Goal: Use online tool/utility: Use online tool/utility

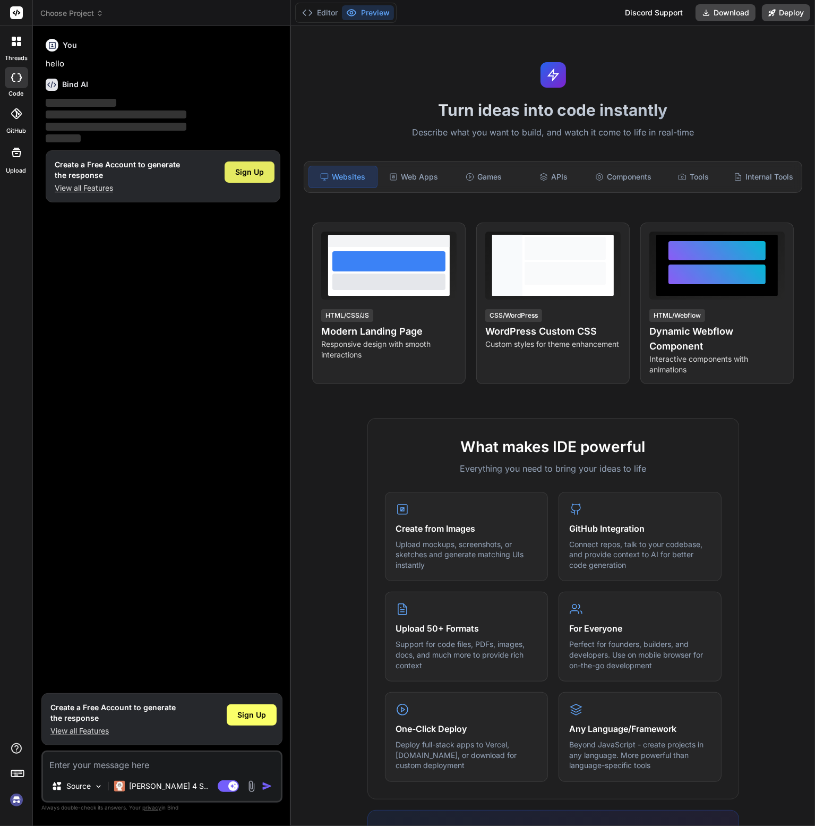
click at [247, 173] on span "Sign Up" at bounding box center [249, 172] width 29 height 11
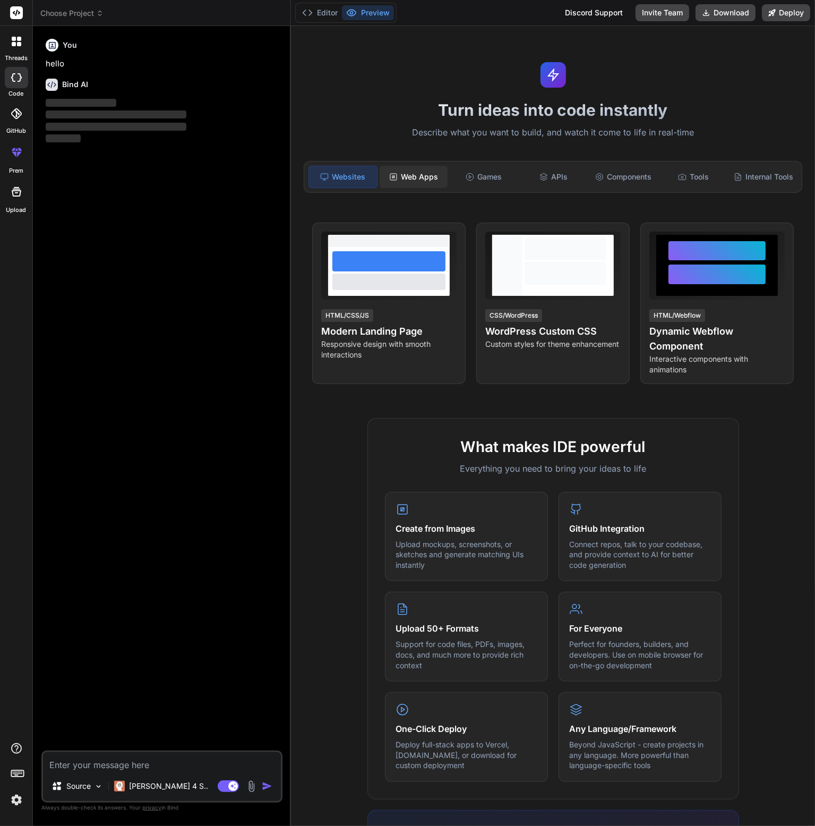
click at [382, 173] on div "Web Apps" at bounding box center [414, 177] width 68 height 22
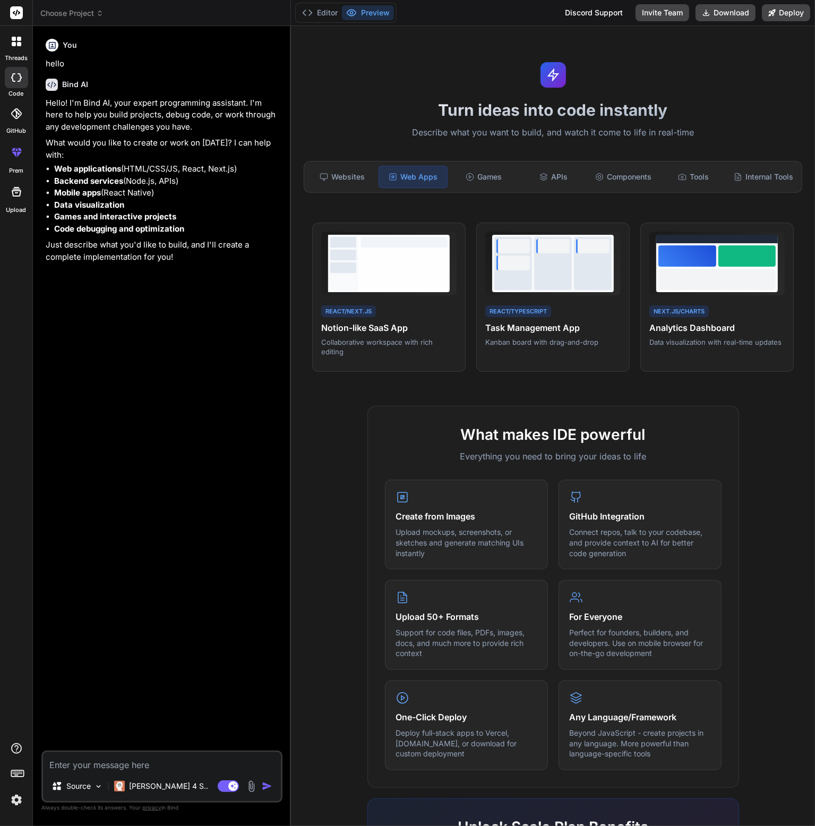
type textarea "x"
click at [218, 449] on div "You hello Bind AI Hello! I'm Bind AI, your expert programming assistant. I'm he…" at bounding box center [163, 393] width 239 height 716
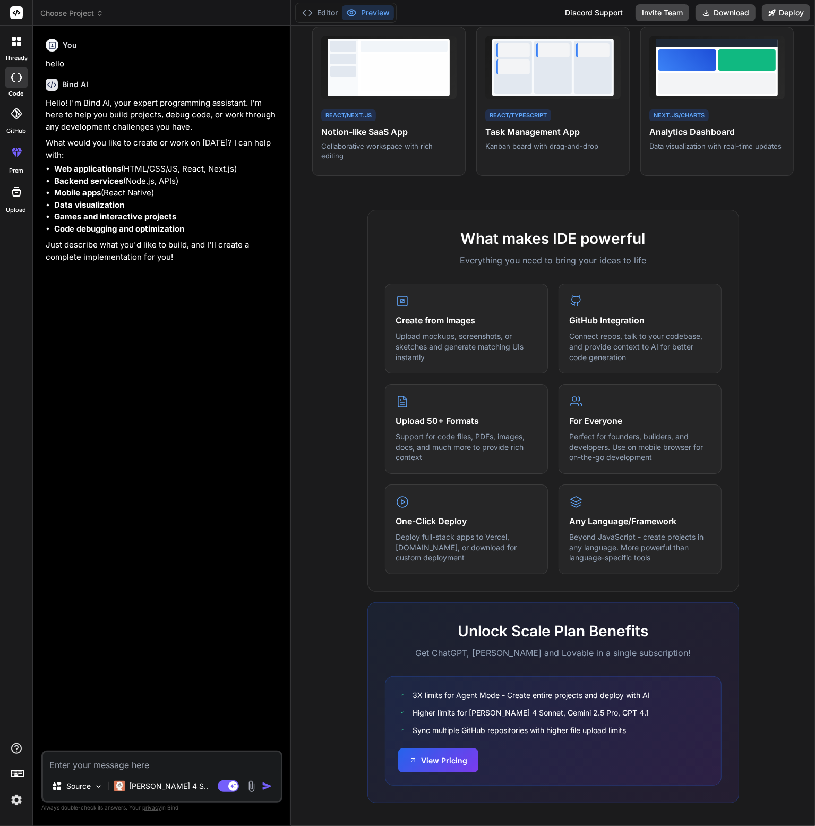
scroll to position [198, 0]
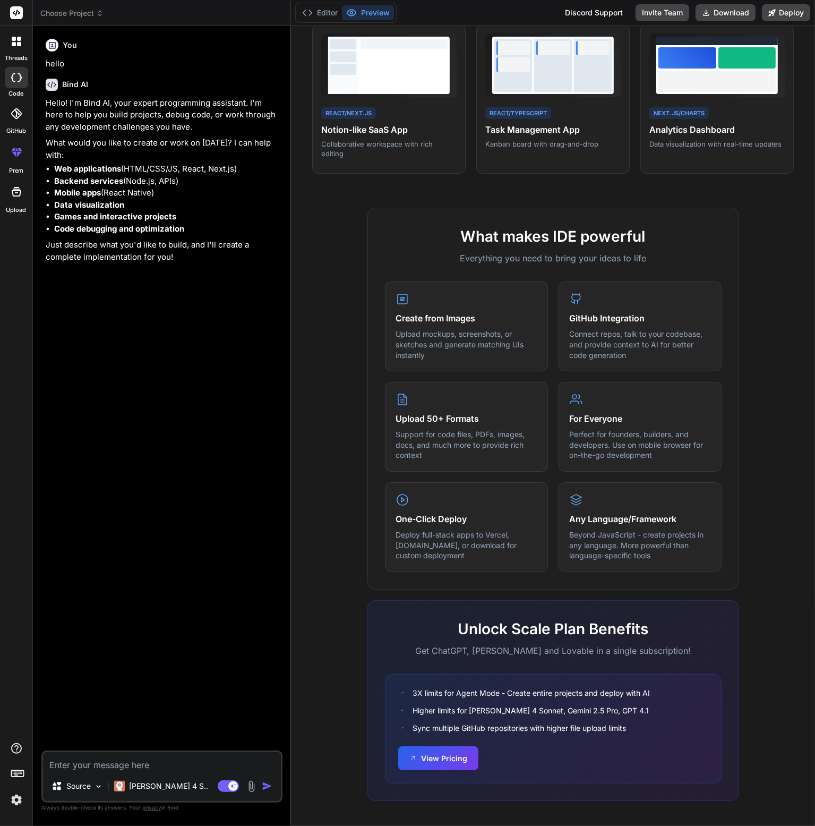
drag, startPoint x: 429, startPoint y: 758, endPoint x: 353, endPoint y: 724, distance: 83.7
click at [349, 721] on div "What makes IDE powerful Everything you need to bring your ideas to life Create …" at bounding box center [552, 515] width 511 height 614
click at [443, 763] on button "View Pricing" at bounding box center [438, 757] width 80 height 24
click at [114, 766] on textarea at bounding box center [162, 761] width 238 height 19
paste textarea "I want you to build a full-stack SaaS web application for industrial job tracki…"
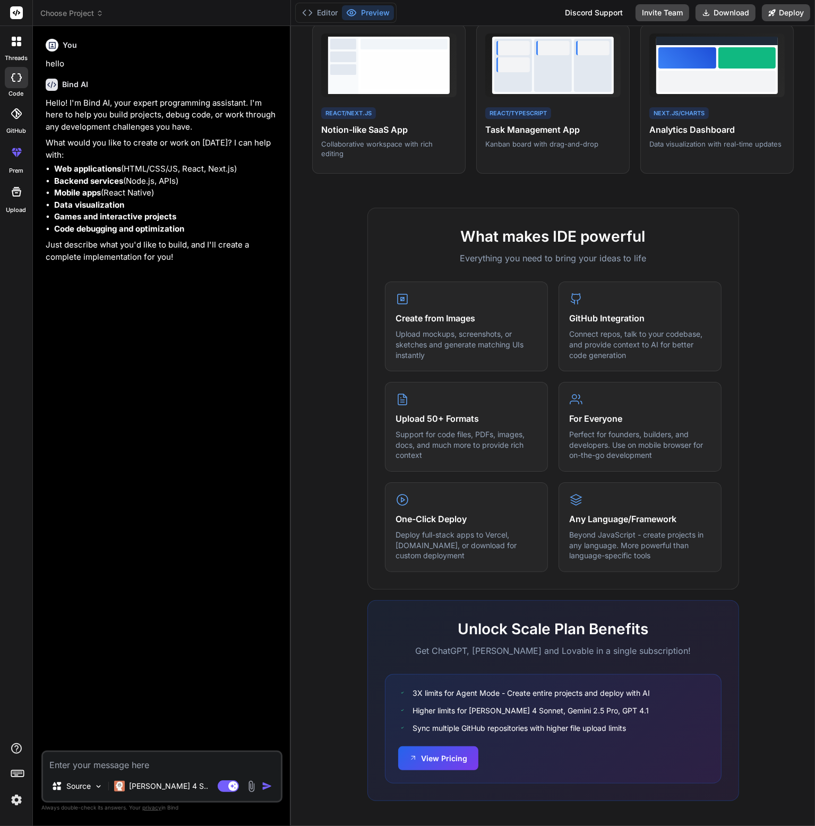
type textarea "I want you to build a full-stack SaaS web application for industrial job tracki…"
type textarea "x"
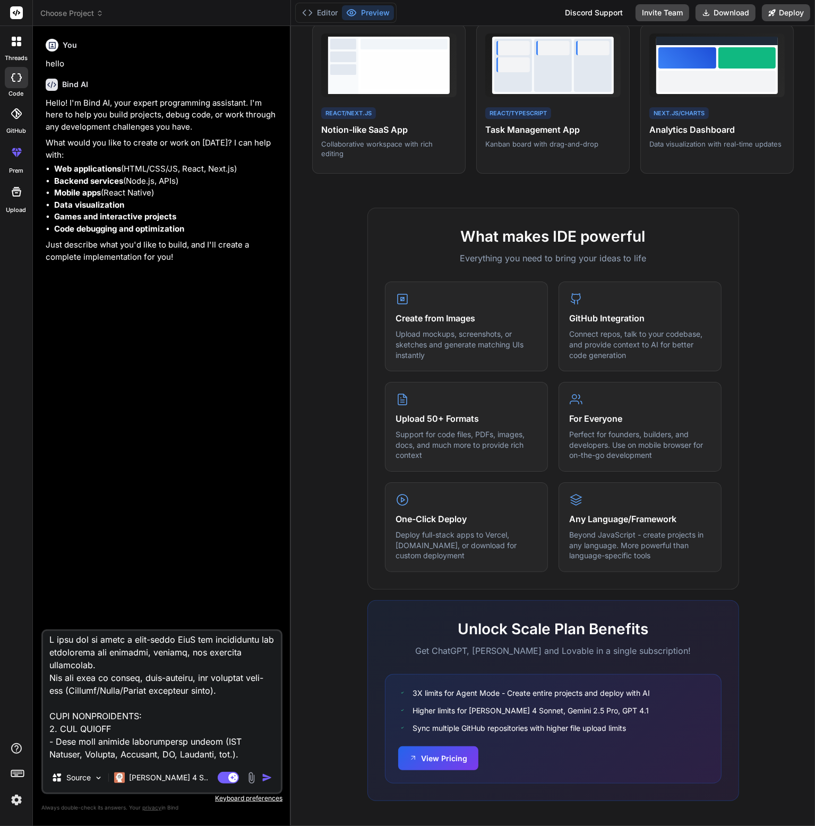
scroll to position [0, 0]
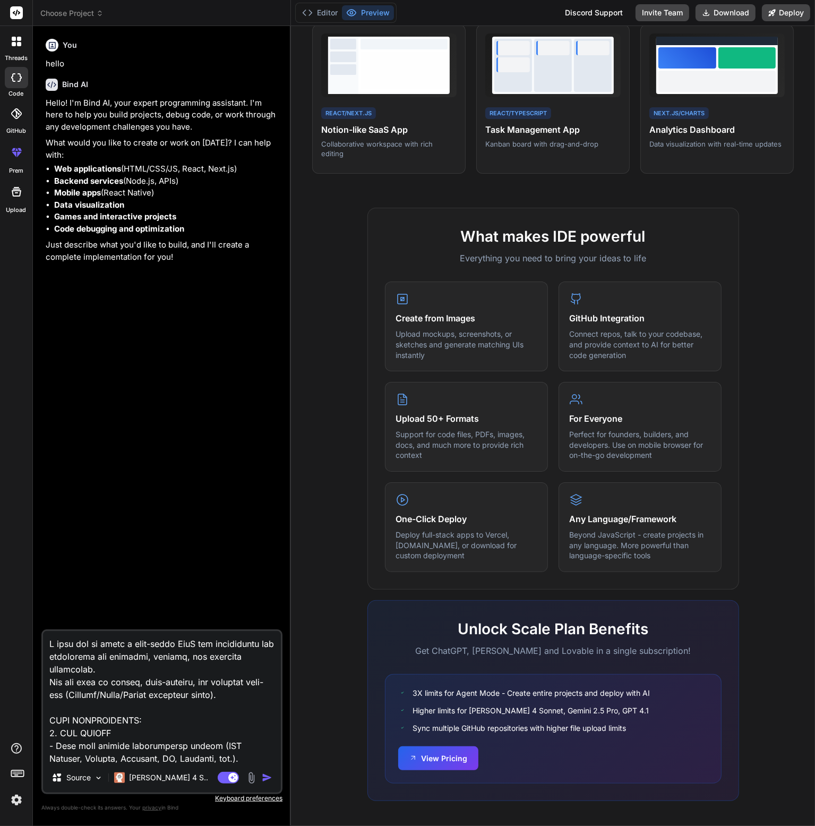
type textarea "I want you to build a full-stack SaaS web application for industrial job tracki…"
click at [263, 777] on img "button" at bounding box center [267, 777] width 11 height 11
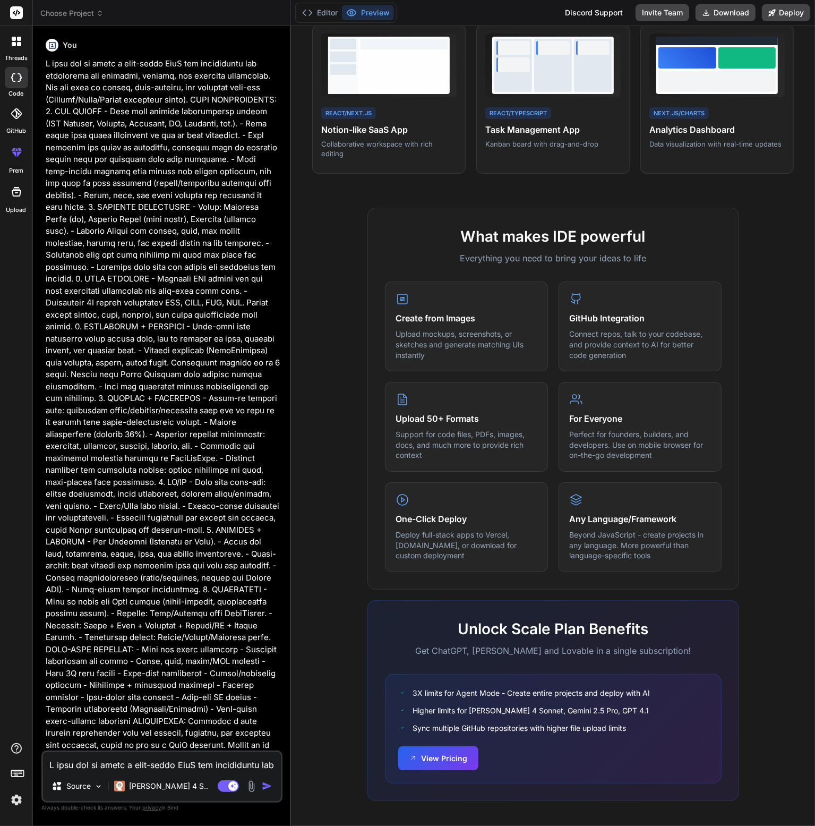
scroll to position [340, 0]
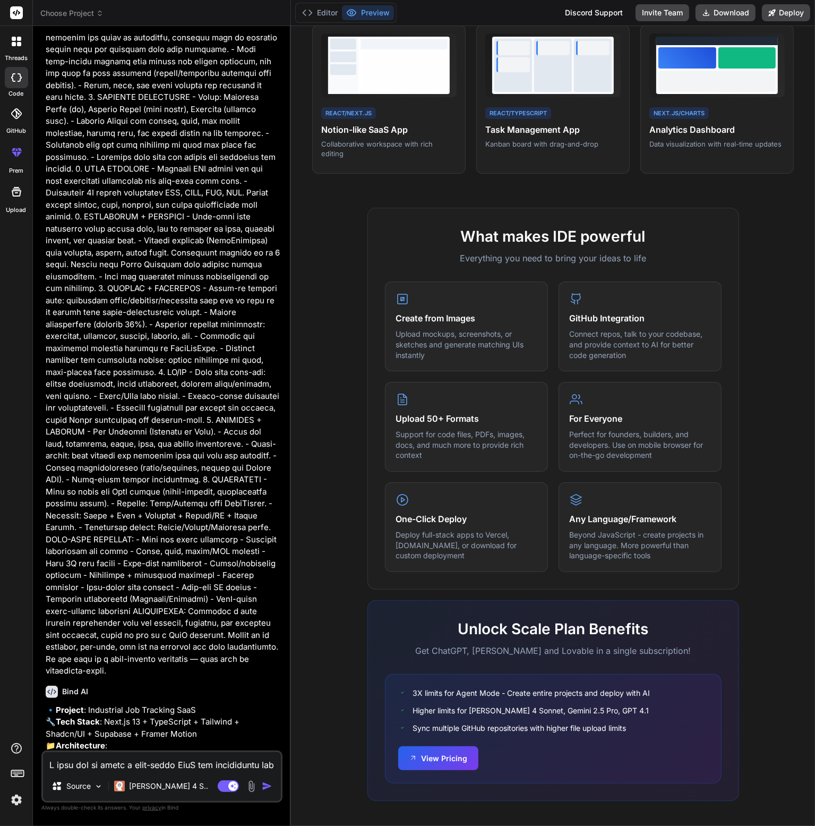
type textarea "x"
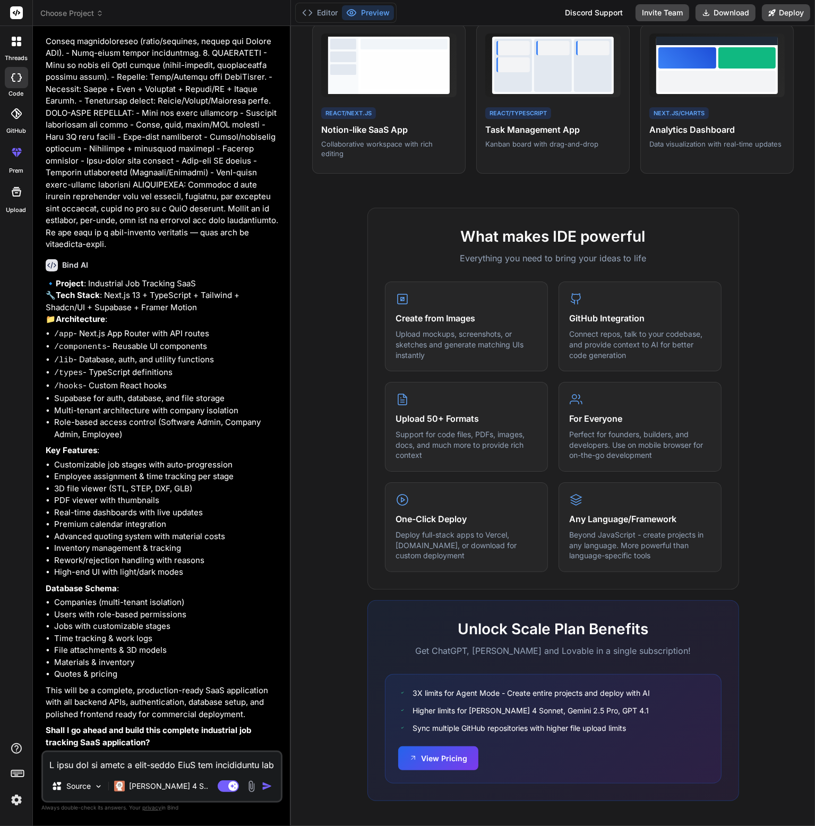
scroll to position [784, 0]
click at [182, 762] on textarea at bounding box center [162, 761] width 238 height 19
type textarea "Y"
type textarea "x"
type textarea "Ye"
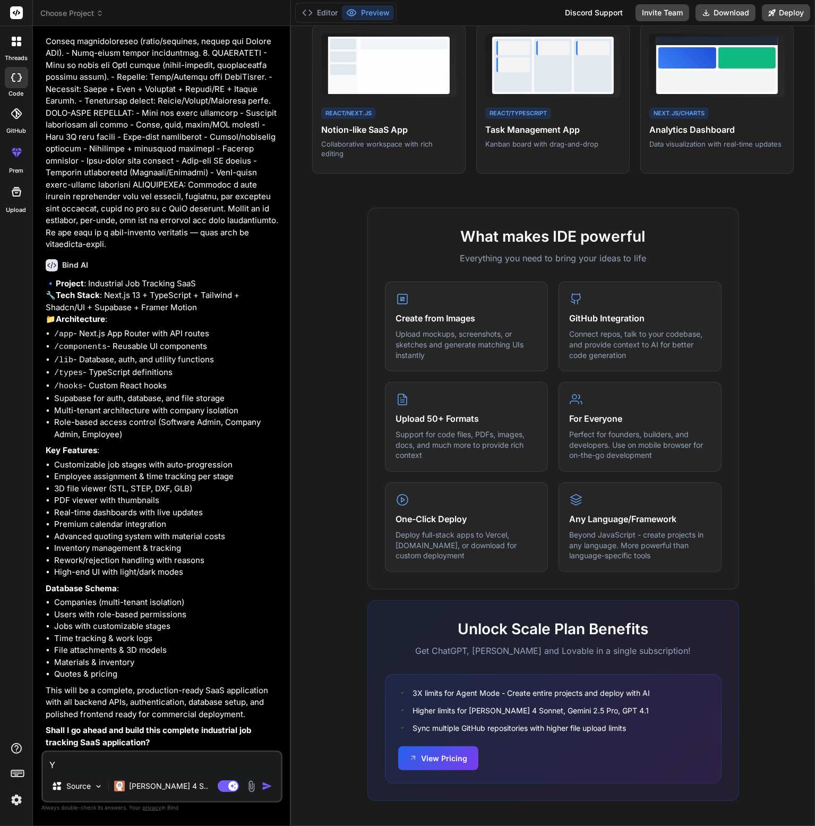
type textarea "x"
type textarea "Yes"
type textarea "x"
type textarea "Yes"
type textarea "x"
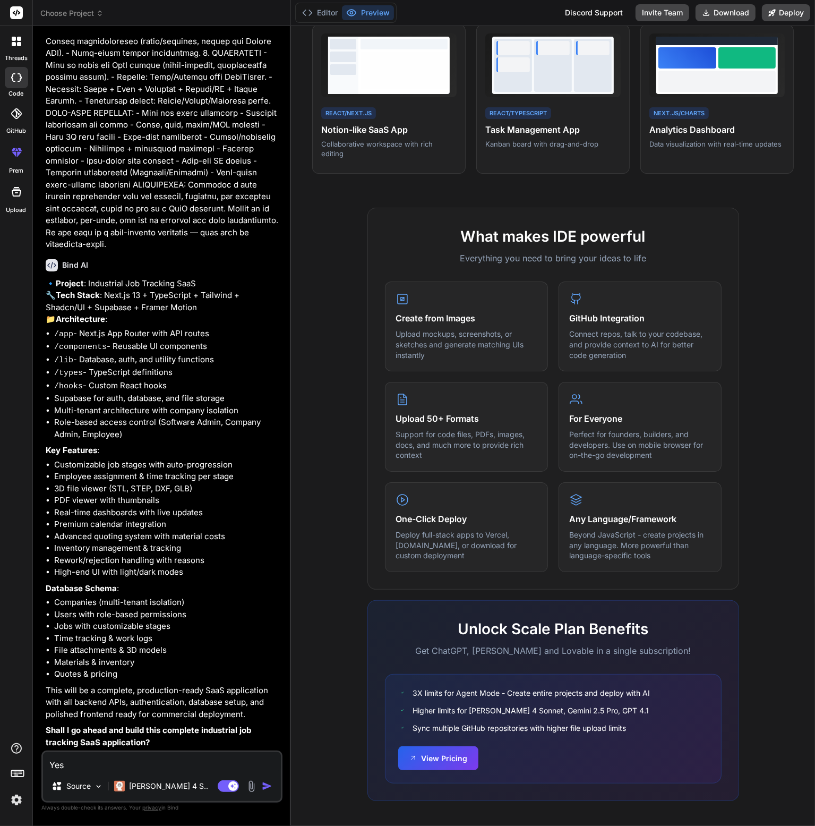
type textarea "Yes p"
type textarea "x"
type textarea "Yes pl"
type textarea "x"
type textarea "Yes plz"
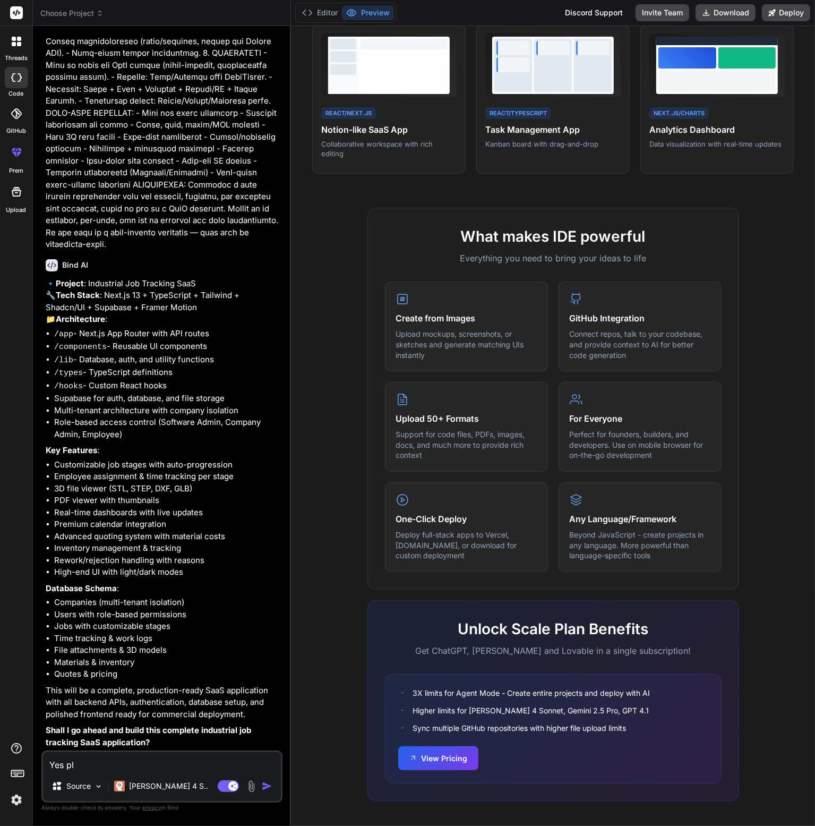
type textarea "x"
type textarea "Yes plz"
type textarea "x"
type textarea "Yes plz d"
type textarea "x"
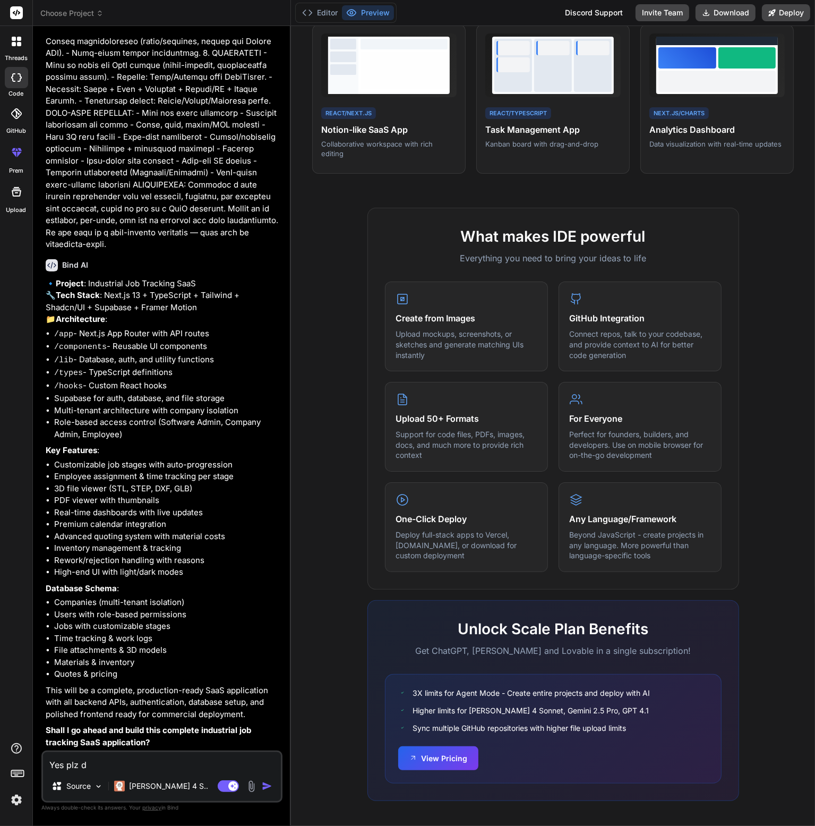
type textarea "Yes plz da"
type textarea "x"
type textarea "Yes plz dar"
type textarea "x"
type textarea "Yes plz dark"
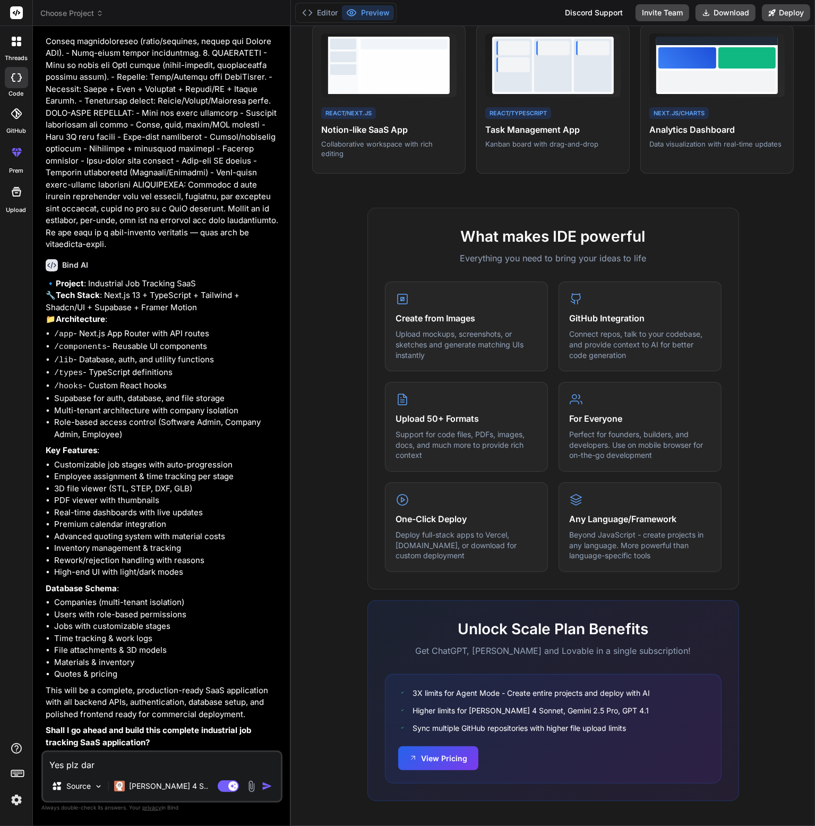
type textarea "x"
type textarea "Yes plz dark"
type textarea "x"
type textarea "Yes plz dark t"
type textarea "x"
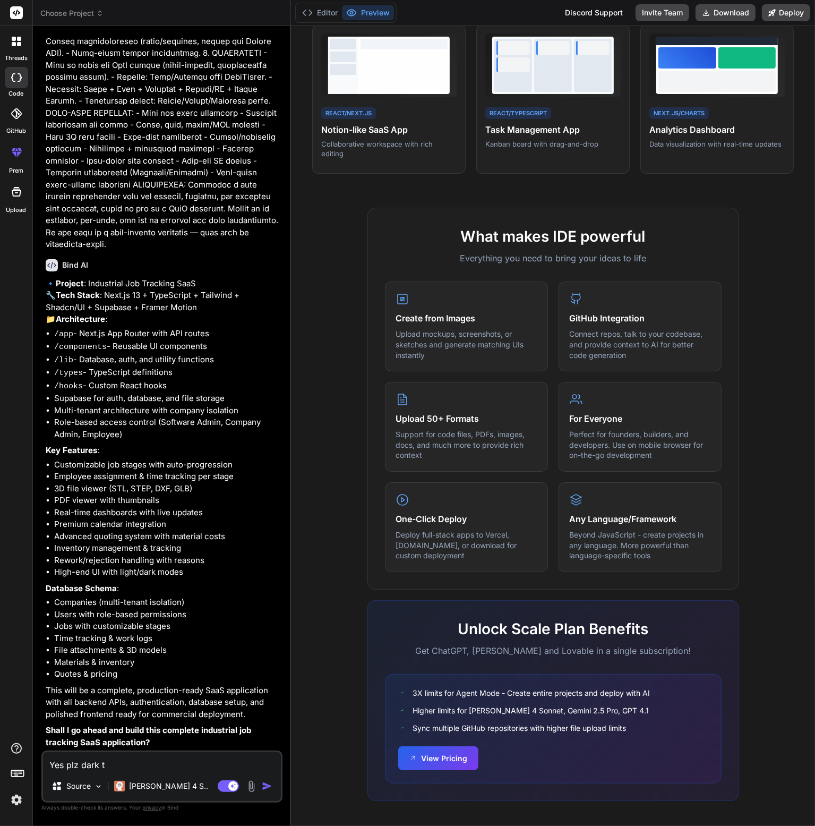
type textarea "Yes plz dark th"
type textarea "x"
type textarea "Yes plz dark the"
type textarea "x"
type textarea "Yes plz dark them"
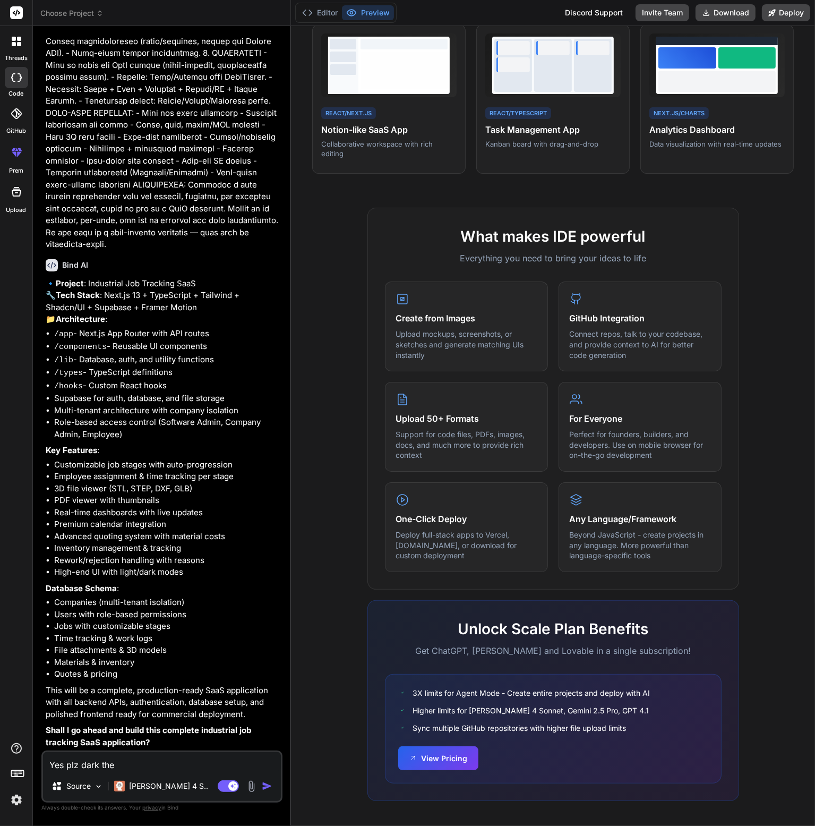
type textarea "x"
type textarea "Yes plz dark theme"
type textarea "x"
type textarea "Yes plz dark theme"
type textarea "x"
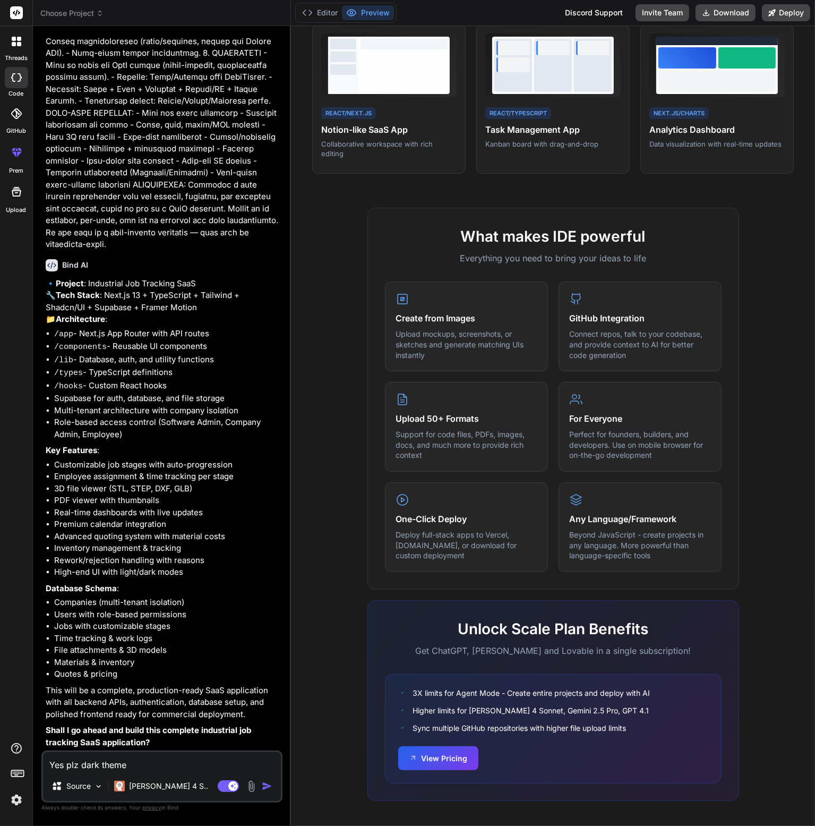
type textarea "Yes plz dark theme t"
type textarea "x"
type textarea "Yes plz dark theme th"
type textarea "x"
type textarea "Yes plz dark theme the"
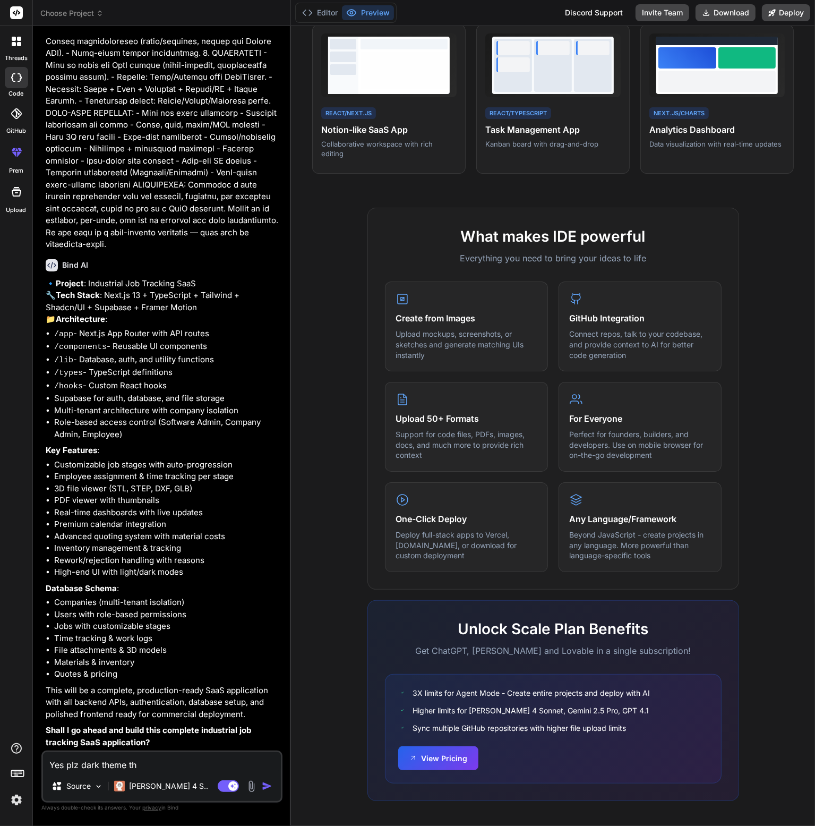
type textarea "x"
type textarea "Yes plz dark theme the"
type textarea "x"
type textarea "Yes plz dark theme the u"
type textarea "x"
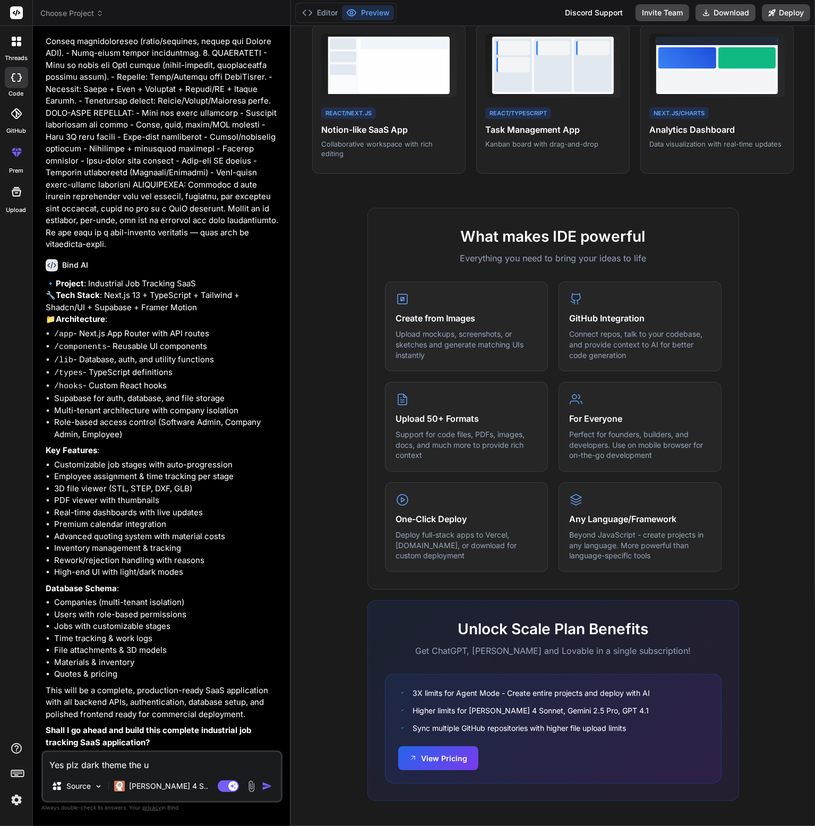
type textarea "Yes plz dark theme the ui"
type textarea "x"
type textarea "Yes plz dark theme the ui"
type textarea "x"
type textarea "Yes plz dark theme the ui a"
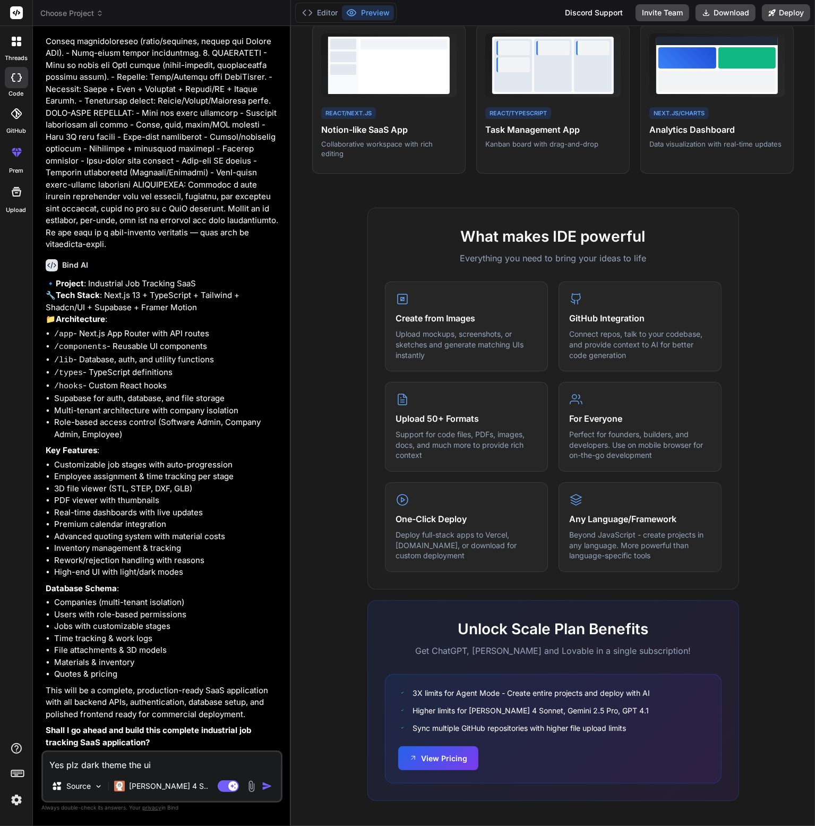
type textarea "x"
type textarea "Yes plz dark theme the ui"
type textarea "x"
type textarea "Yes plz dark theme the ui"
type textarea "x"
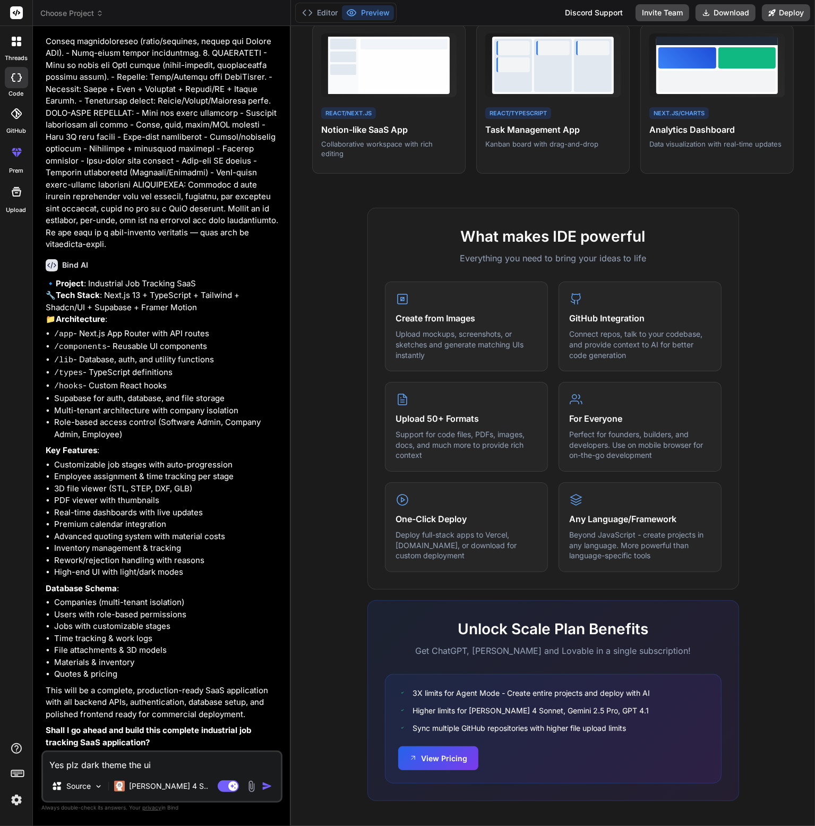
type textarea "Yes plz dark theme the u"
type textarea "x"
type textarea "Yes plz dark theme the"
type textarea "x"
type textarea "Yes plz dark theme"
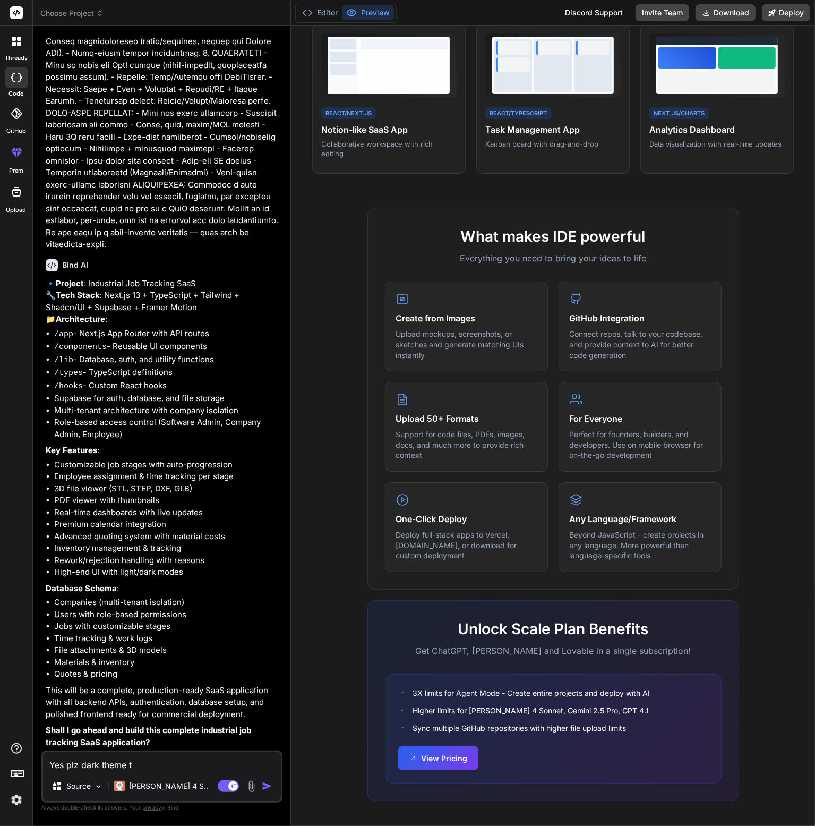
type textarea "x"
type textarea "Yes plz dark theme"
type textarea "x"
type textarea "Yes plz dark them"
type textarea "x"
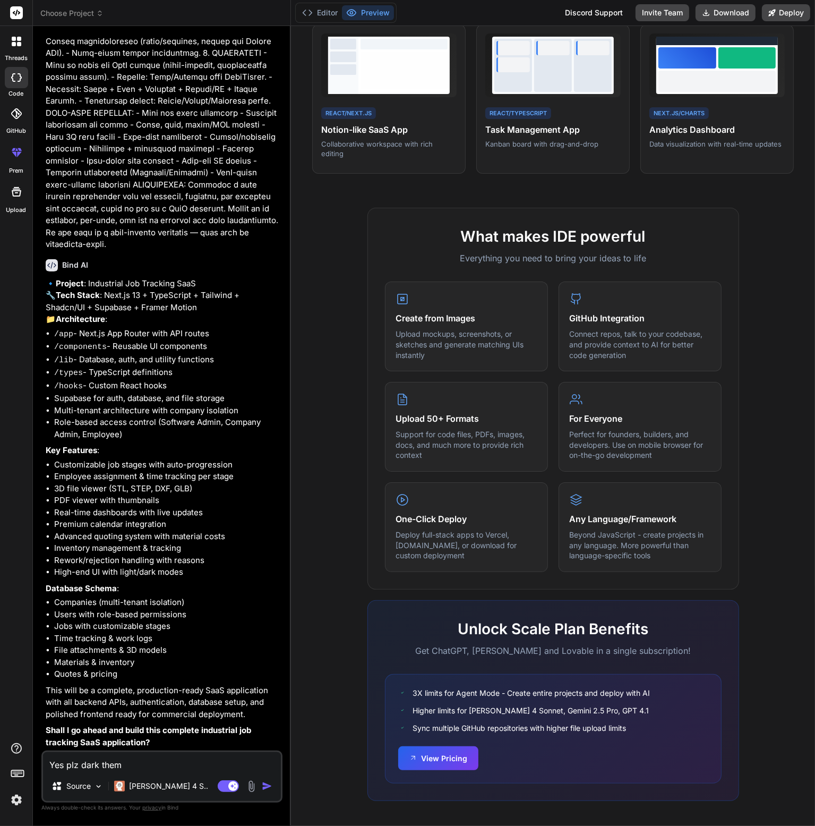
type textarea "Yes plz dark theme"
type textarea "x"
type textarea "Yes plz tdark theme"
type textarea "x"
type textarea "Yes plz thdark theme"
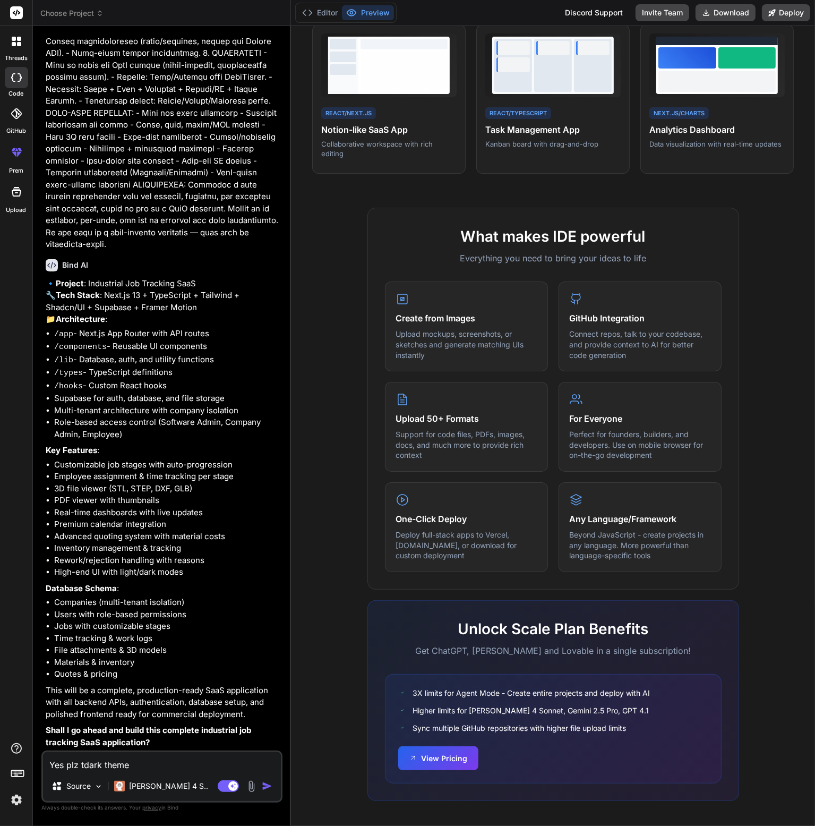
type textarea "x"
type textarea "Yes plz thedark theme"
type textarea "x"
type textarea "Yes plz the dark theme"
type textarea "x"
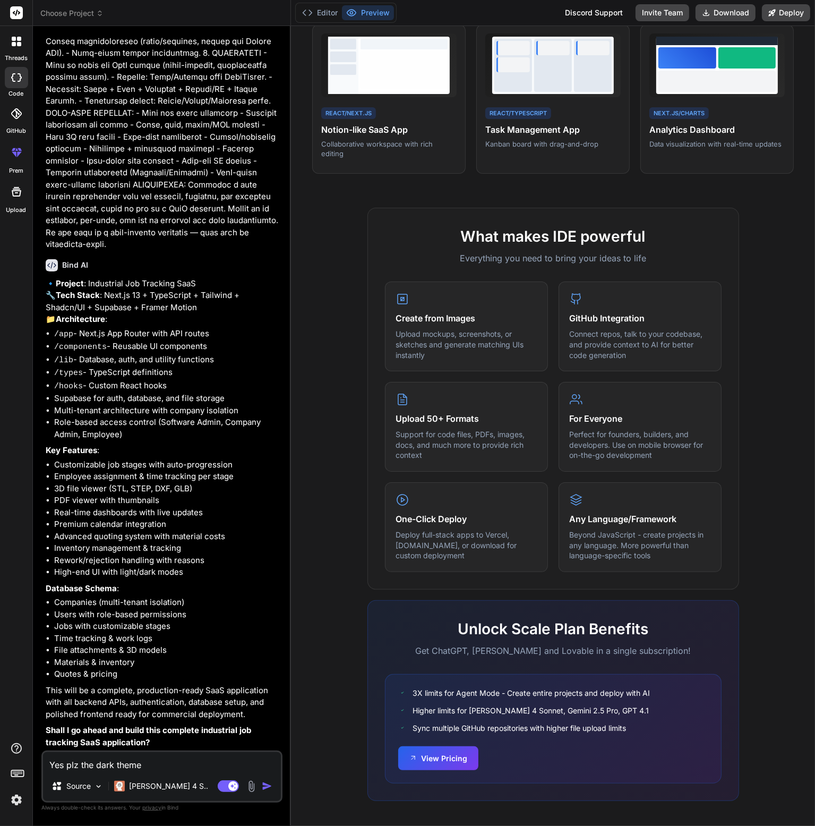
type textarea "Yes plz the udark theme"
type textarea "x"
type textarea "Yes plz the uidark theme"
type textarea "x"
type textarea "Yes plz the ui dark theme"
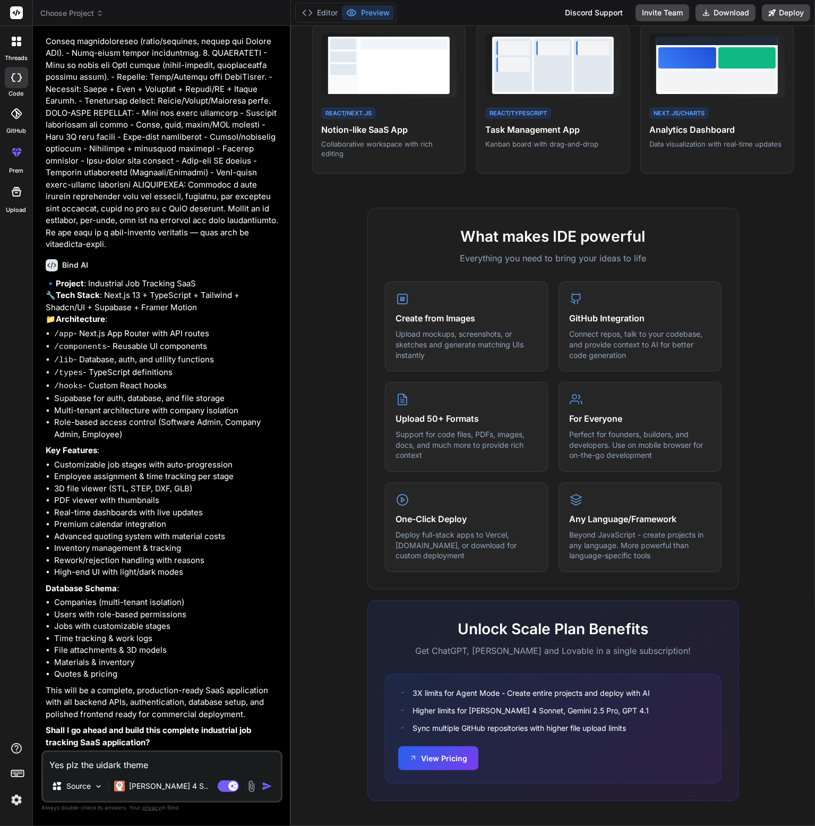
type textarea "x"
type textarea "Yes plz the ui ark theme"
type textarea "x"
type textarea "Yes plz the ui rk theme"
type textarea "x"
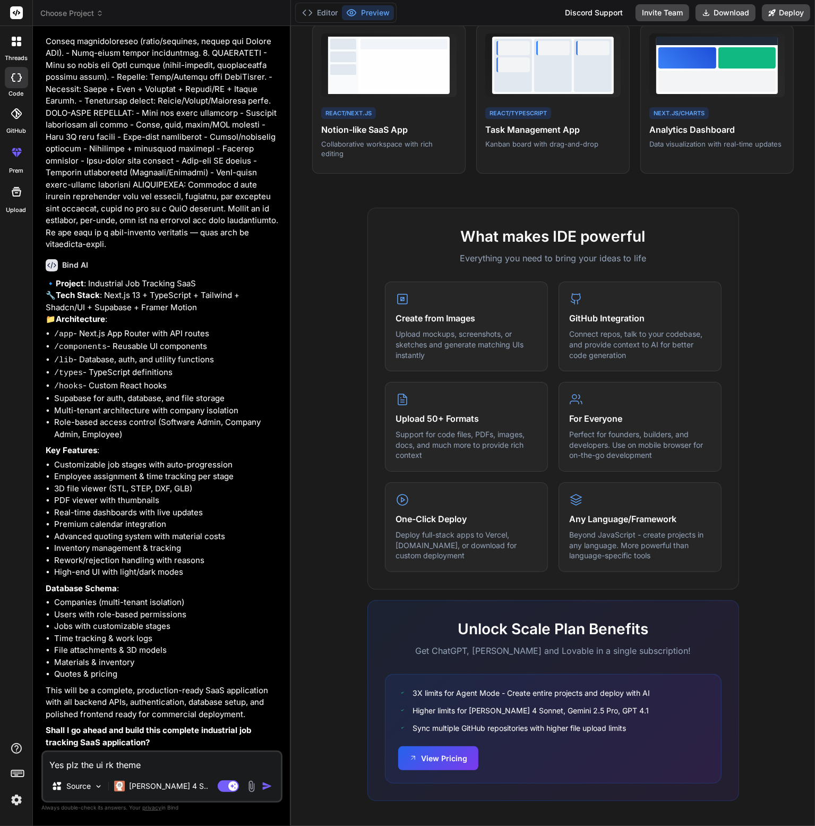
type textarea "Yes plz the ui k theme"
type textarea "x"
type textarea "Yes plz the ui theme"
type textarea "x"
type textarea "Yes plz the ui theme"
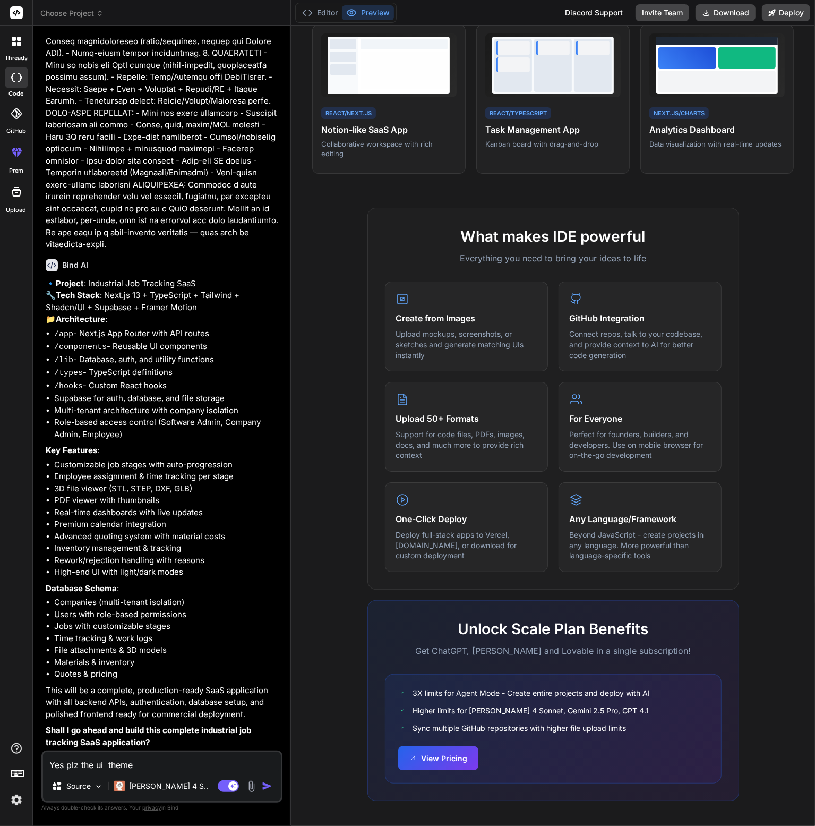
type textarea "x"
type textarea "Yes plz the ui eme"
type textarea "x"
type textarea "Yes plz the ui e"
type textarea "x"
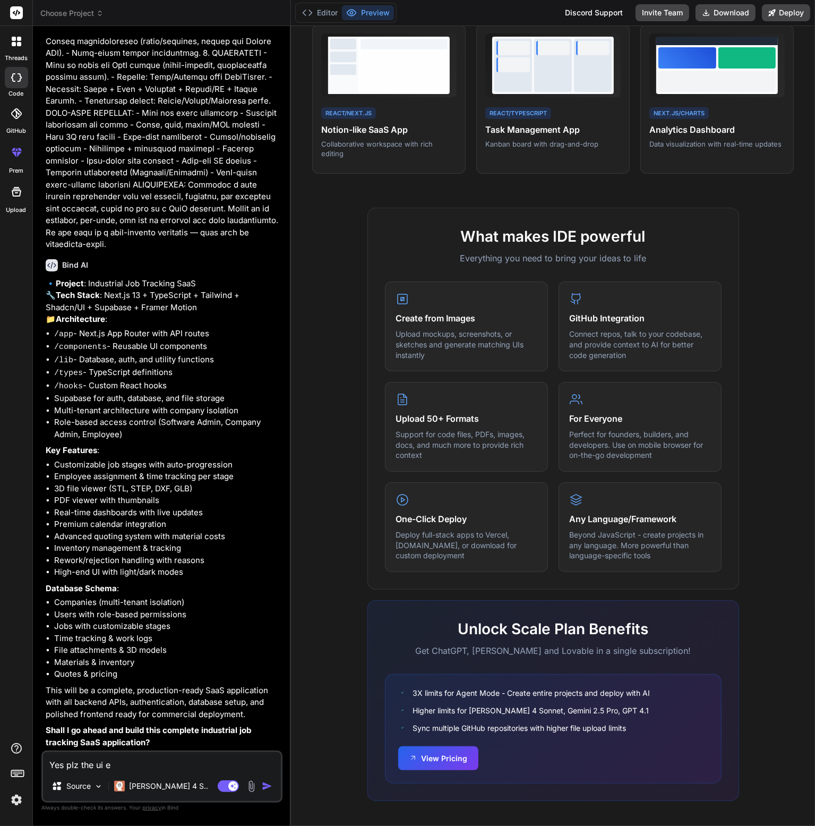
type textarea "Yes plz the ui"
type textarea "x"
type textarea "Yes plz the ui"
type textarea "x"
type textarea "Yes plz the u"
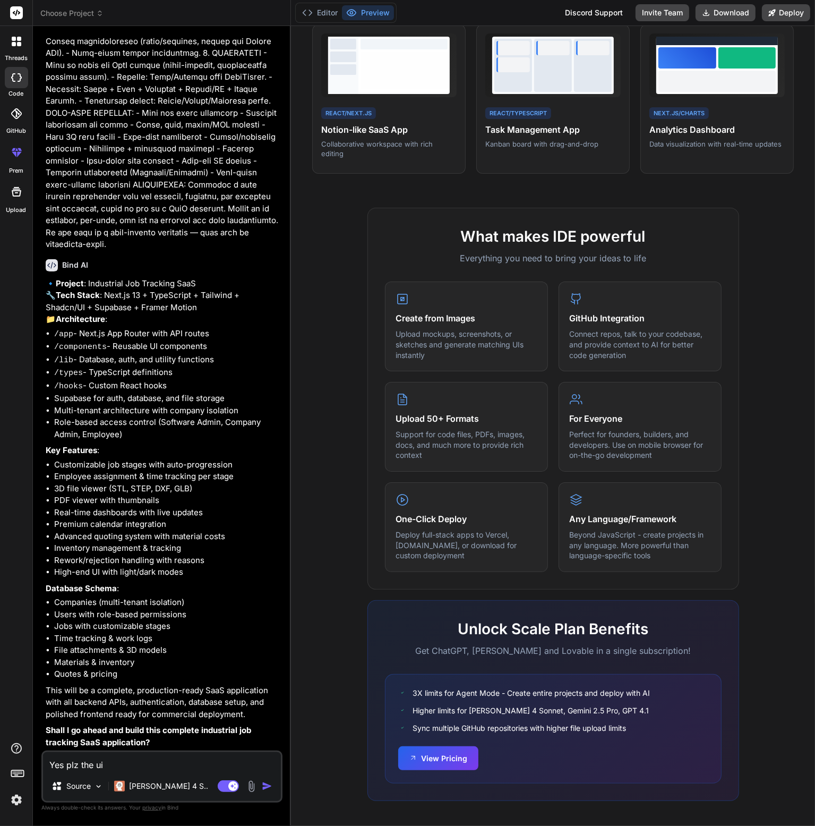
type textarea "x"
type textarea "Yes plz the"
type textarea "x"
type textarea "Yes plz the"
type textarea "x"
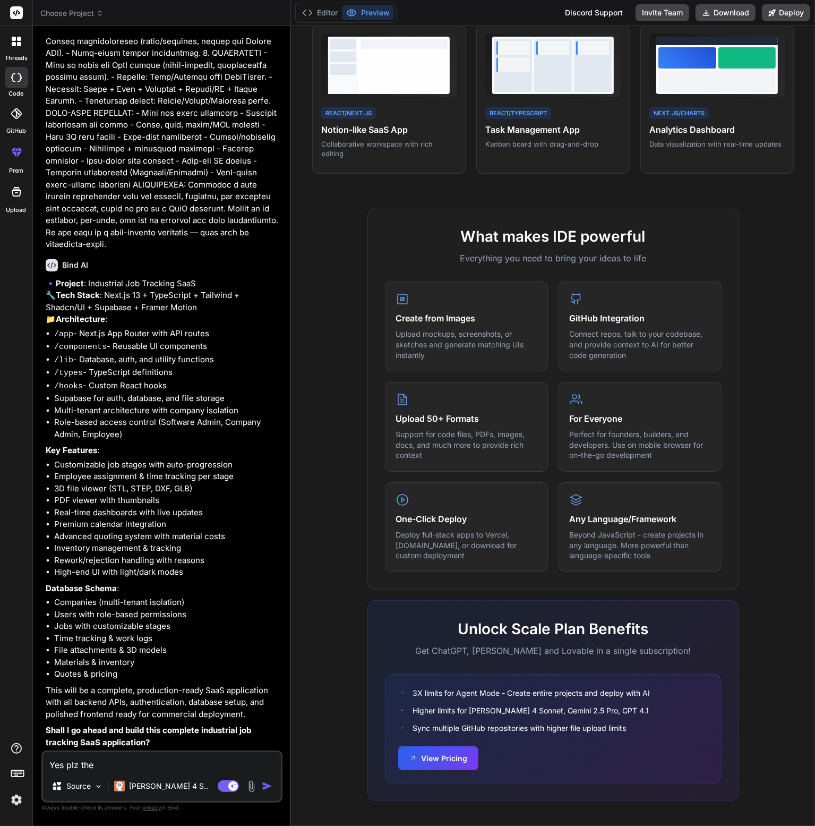
type textarea "Yes plz th"
type textarea "x"
type textarea "Yes plz t"
type textarea "x"
type textarea "Yes plz"
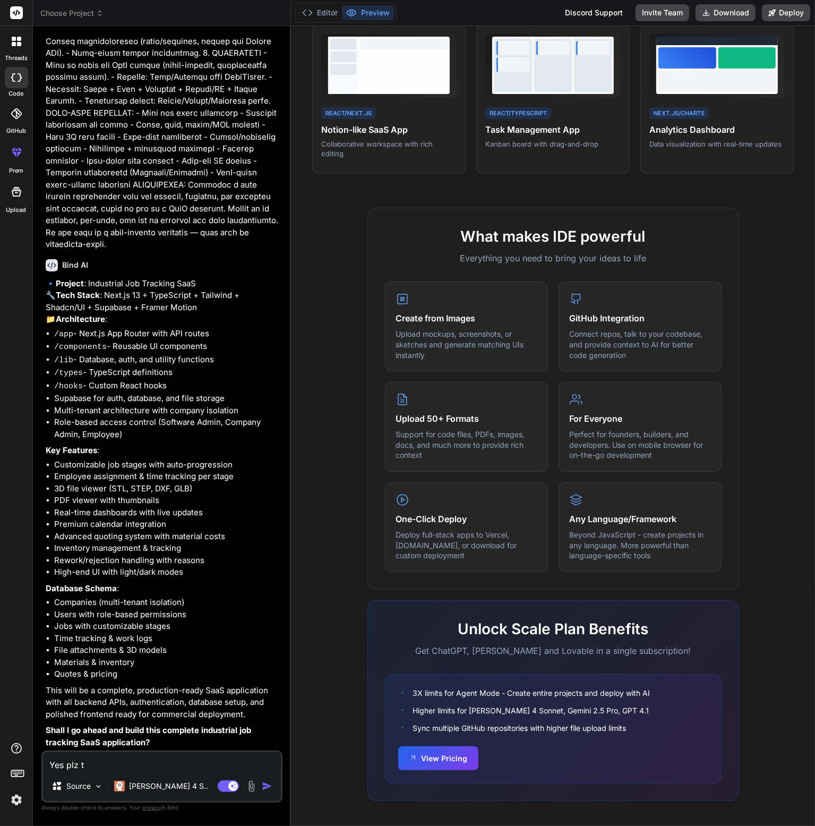
type textarea "x"
type textarea "Yes plz"
type textarea "x"
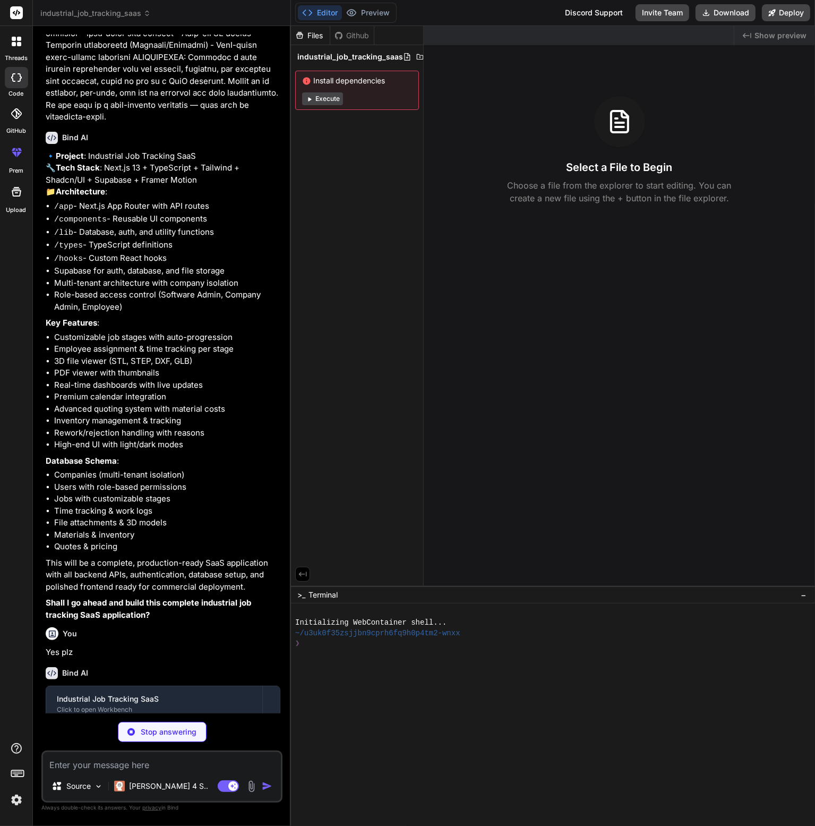
scroll to position [952, 0]
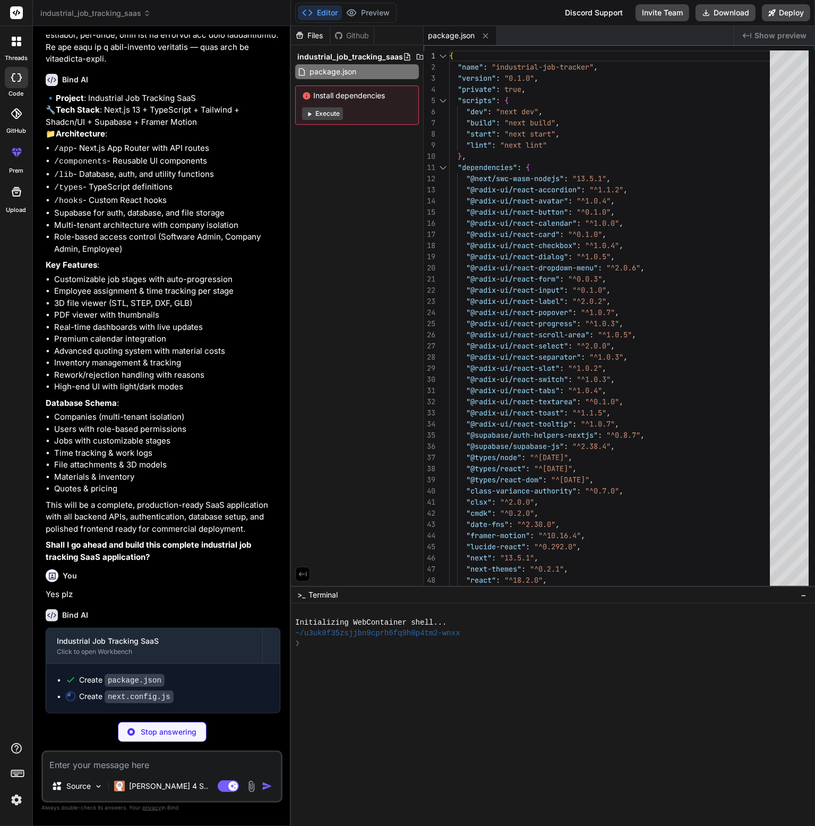
type textarea "x"
type textarea "module.exports = nextConfig"
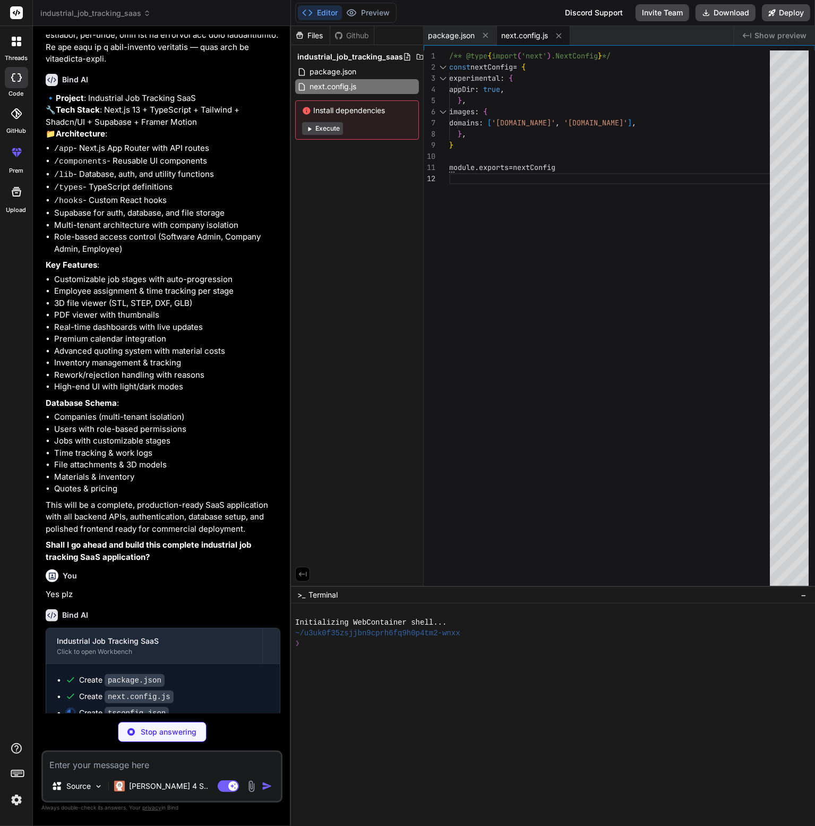
type textarea "x"
type textarea ""baseUrl": ".", "paths": { "@/*": ["./*"] } }, "include": ["next-env.d.ts", "**…"
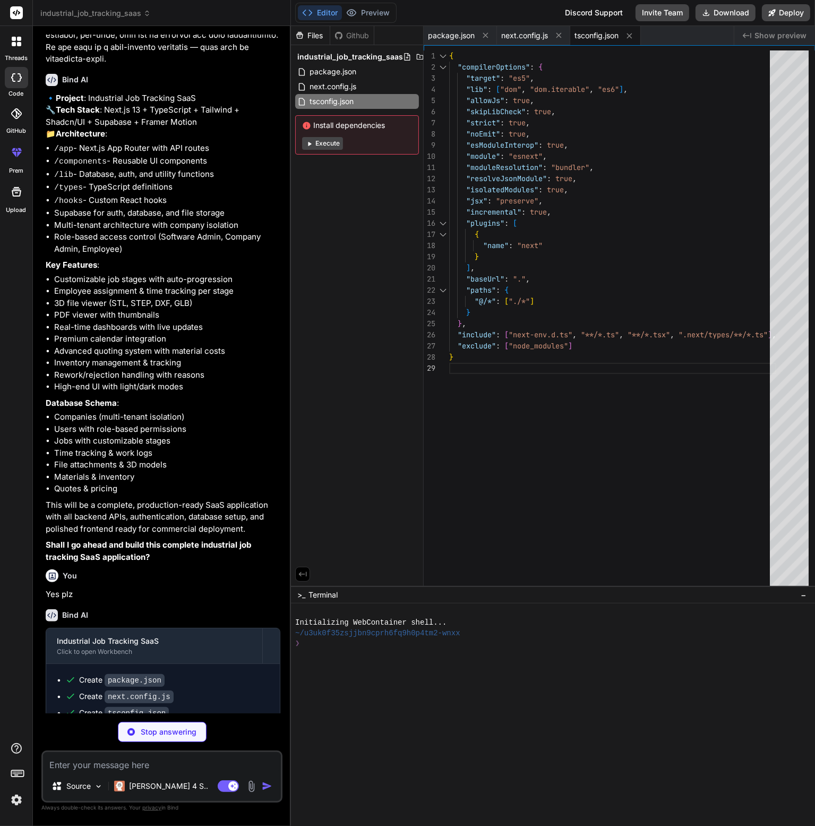
type textarea "x"
type textarea ""slide-in": "slide-in 0.3s ease-out", }, }, }, plugins: [require("tailwindcss-a…"
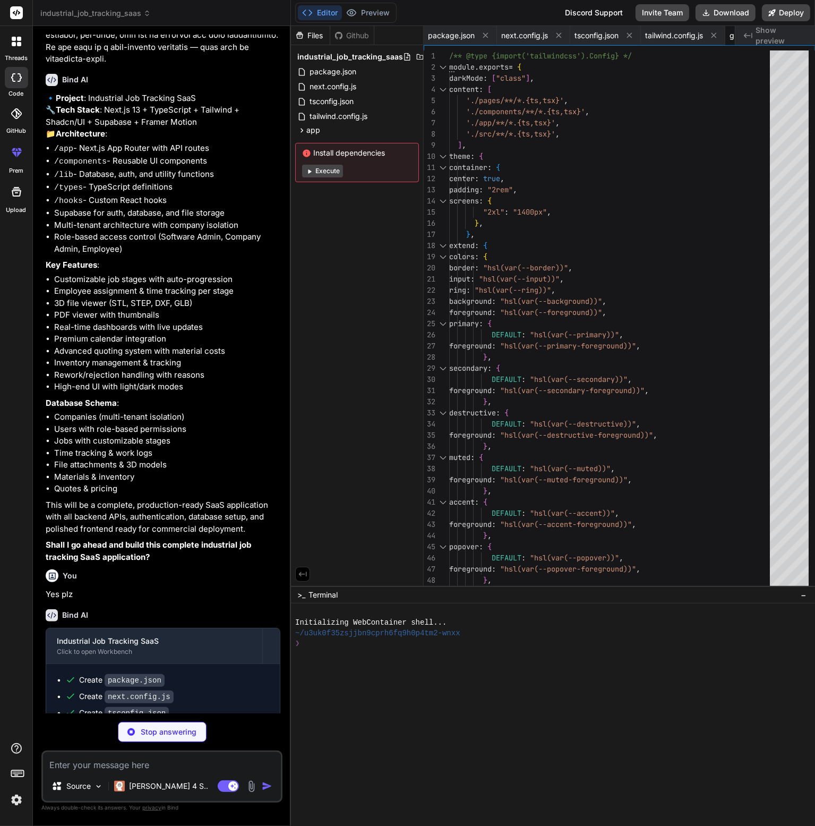
type textarea "x"
type textarea ".glass-effect { @apply backdrop-blur-xl bg-white/10 border border-white/20; } .…"
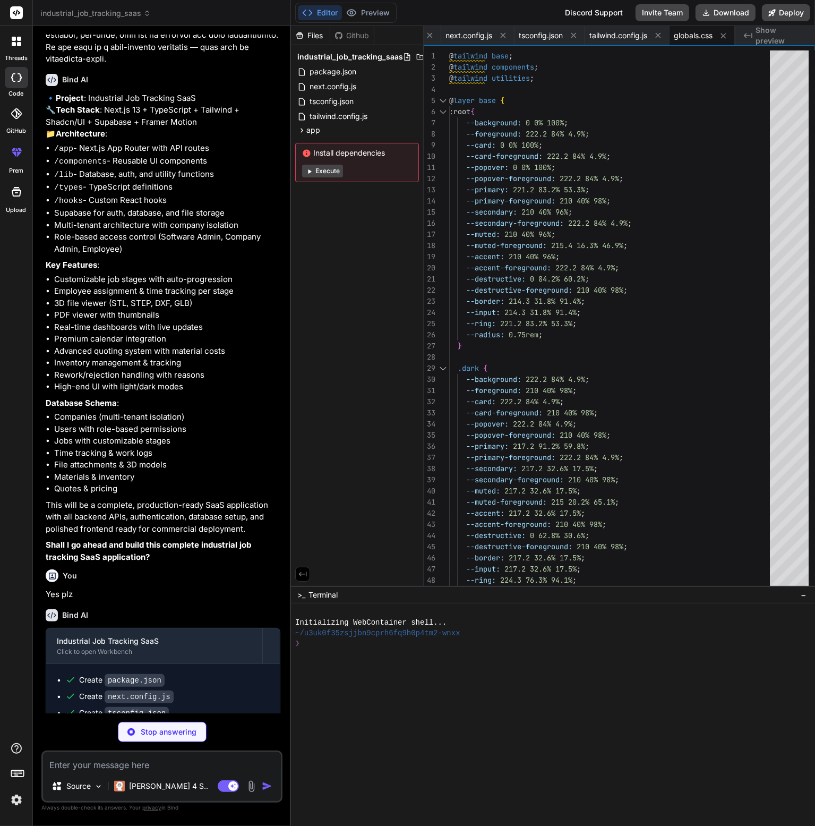
type textarea "x"
type textarea "if (hours > 0) { return `${hours}h ${minutes}m` } return `${minutes}m` }"
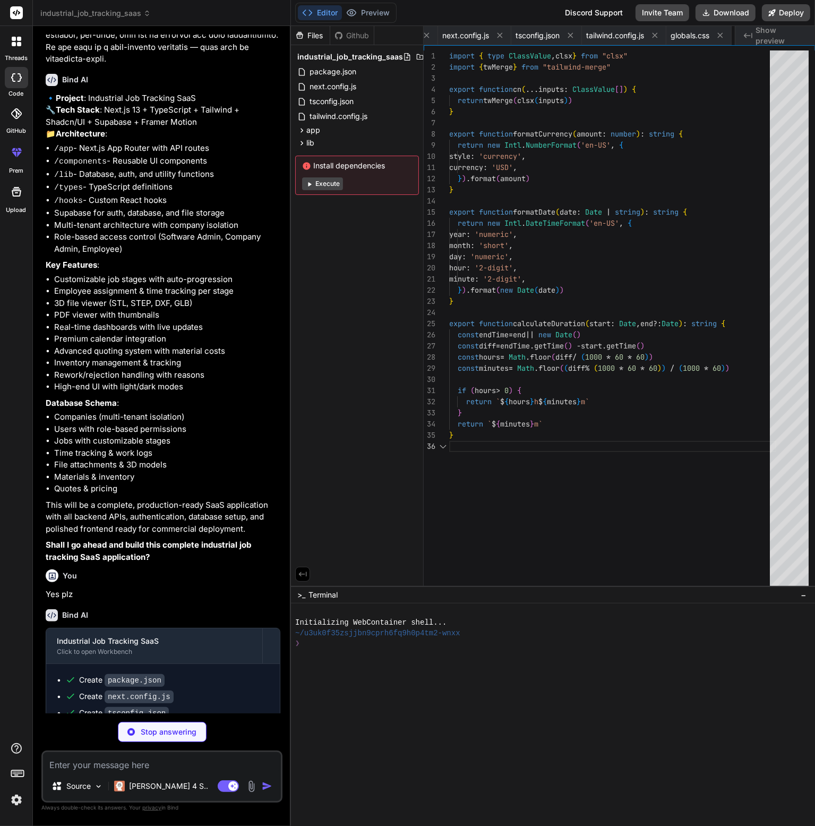
scroll to position [0, 123]
type textarea "x"
type textarea "export type Enums<T extends keyof Database['public']['Enums']> = Database['publ…"
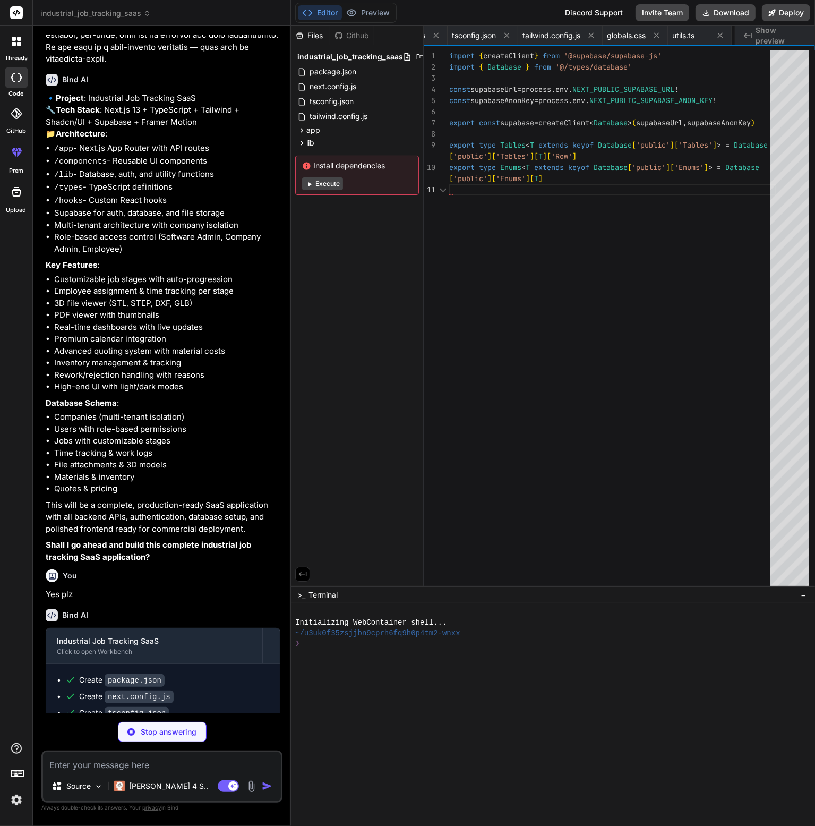
scroll to position [0, 192]
type textarea "x"
type textarea "job_priority: 'low' | 'normal' | 'high' | 'urgent' job_status: 'active' | 'comp…"
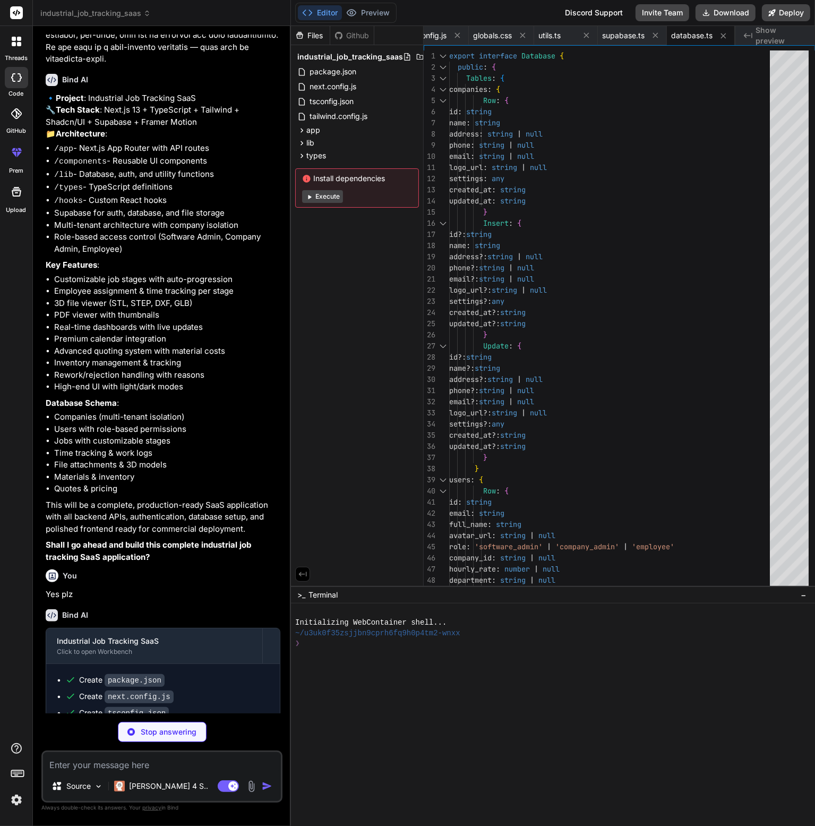
type textarea "x"
type textarea "valid_until?: string notes?: string created_by: string created_at: string updat…"
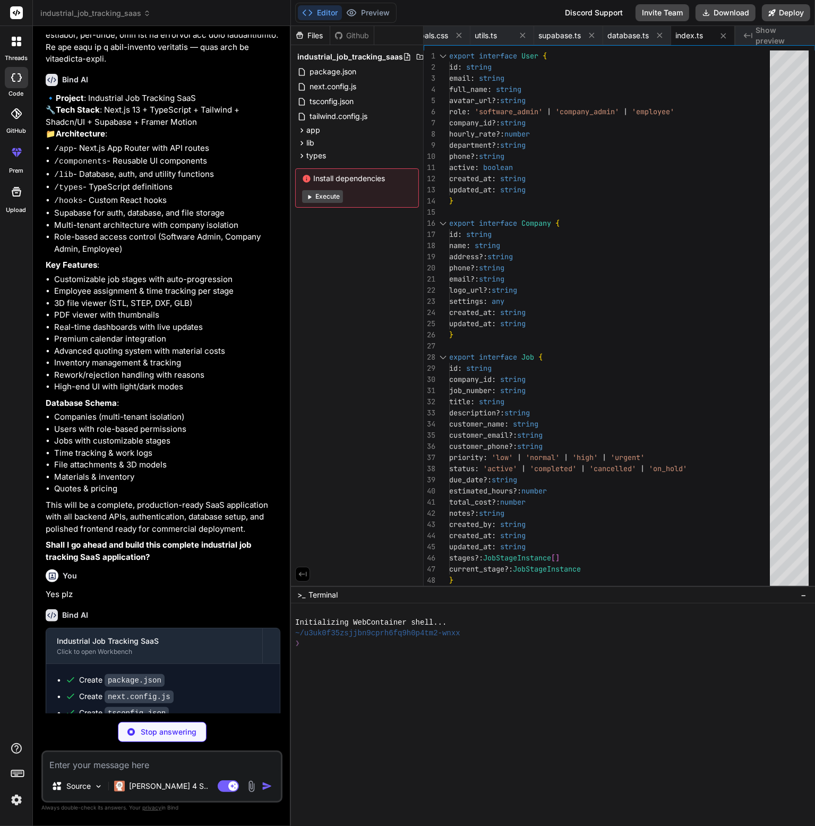
type textarea "x"
type textarea "{...props} /> ) } ) Button.displayName = "Button" export { Button, buttonVarian…"
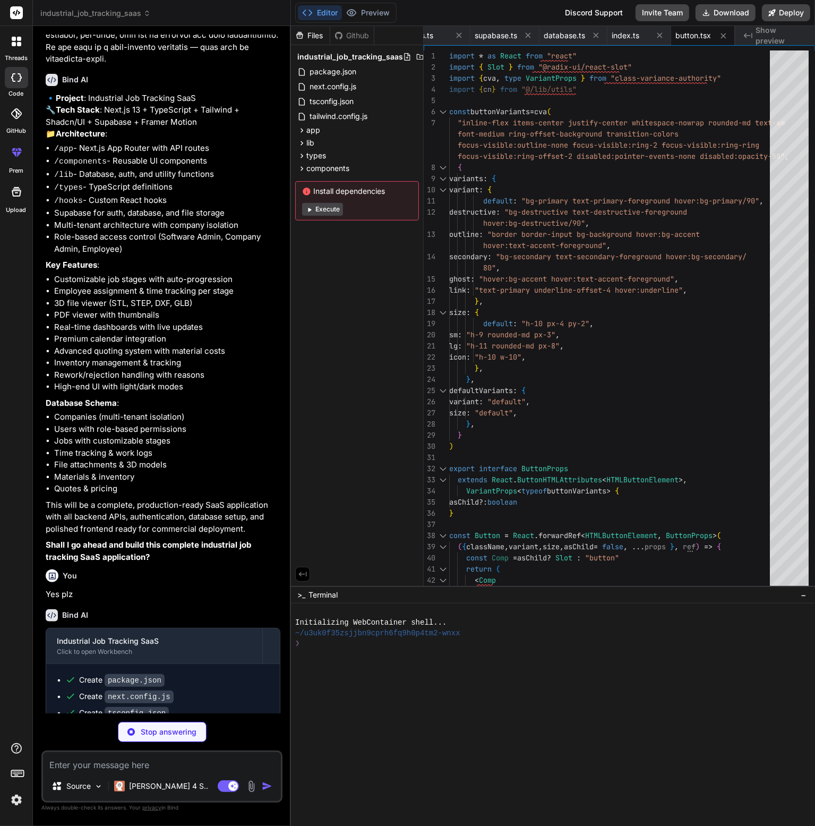
type textarea "x"
type textarea "ref={ref} {...props} /> ) } ) Input.displayName = "Input" export { Input }"
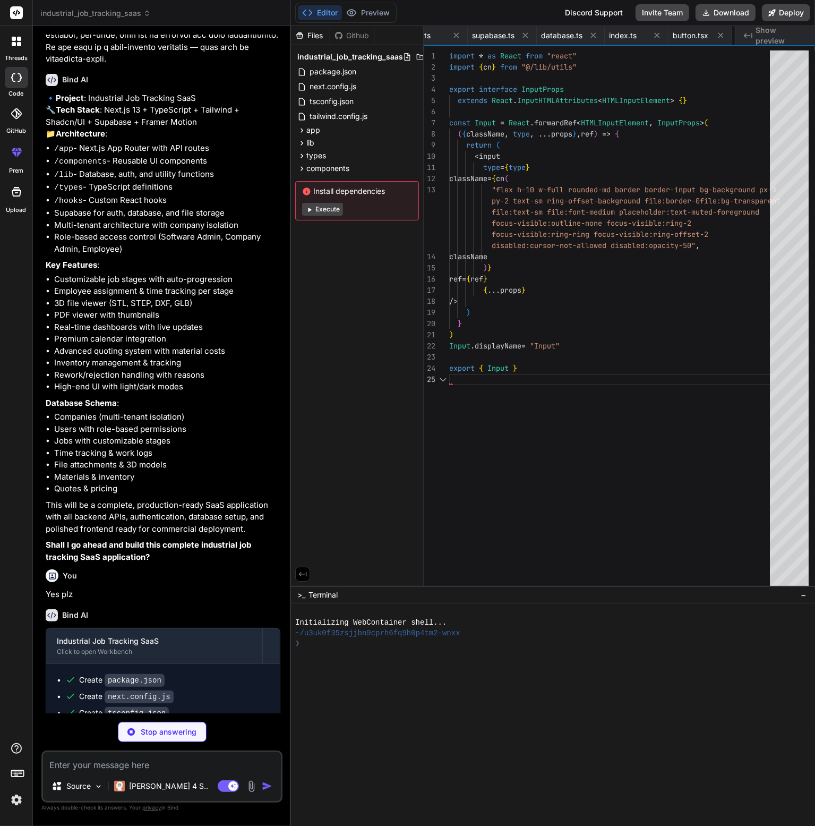
scroll to position [0, 450]
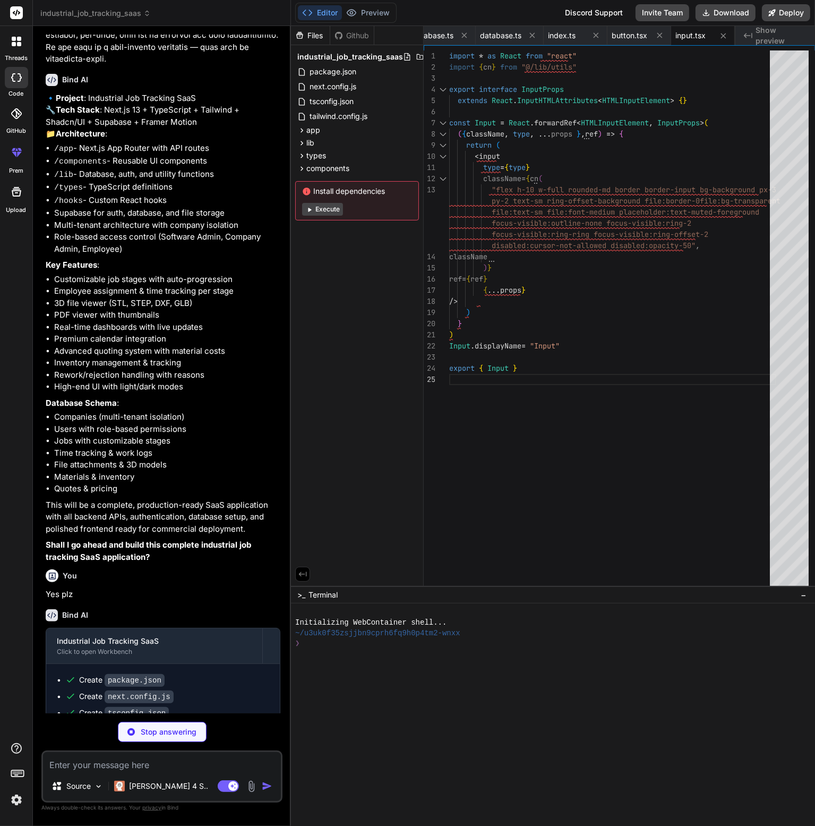
type textarea "x"
type textarea "ref={ref} className={cn("flex items-center p-6 pt-0", className)} {...props} />…"
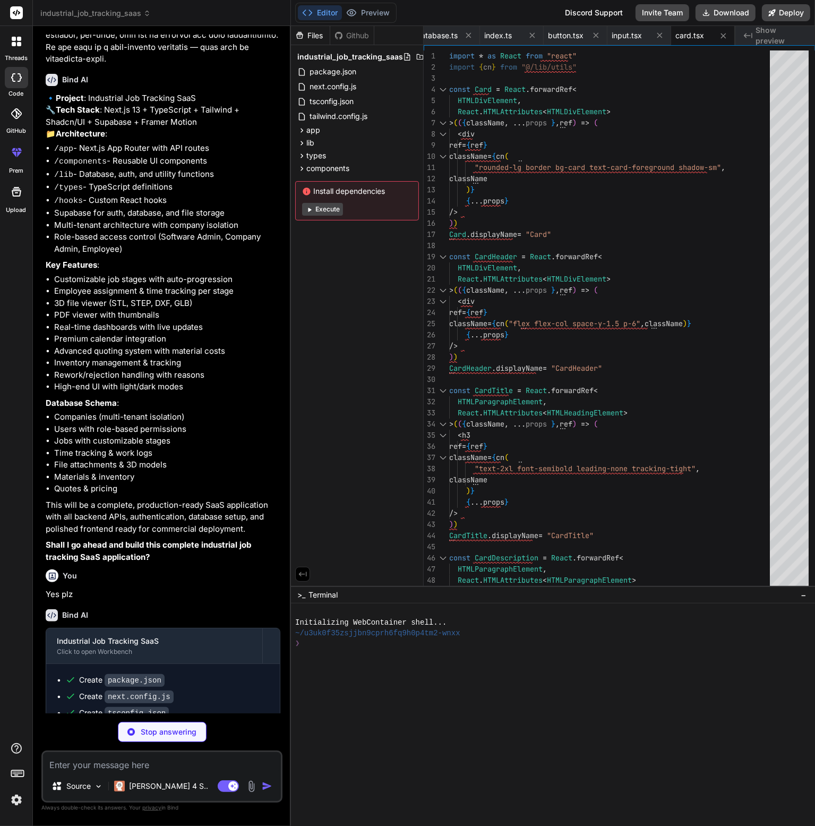
type textarea "x"
type textarea "export { Badge, badgeVariants }"
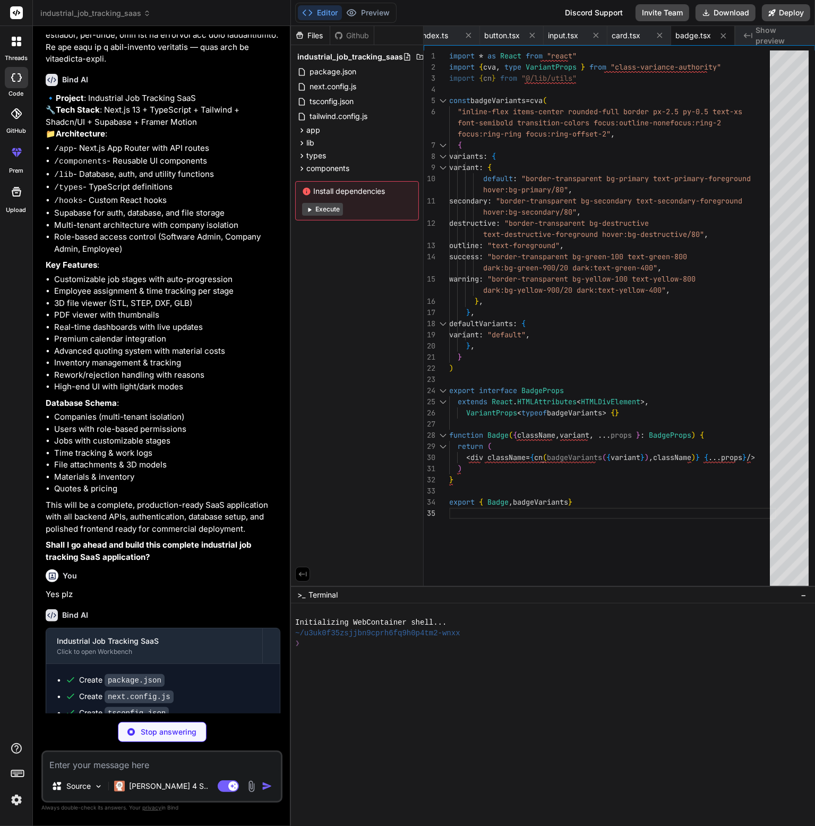
type textarea "x"
type textarea ")} {...props} /> )) AvatarFallback.displayName = AvatarPrimitive.Fallback.displ…"
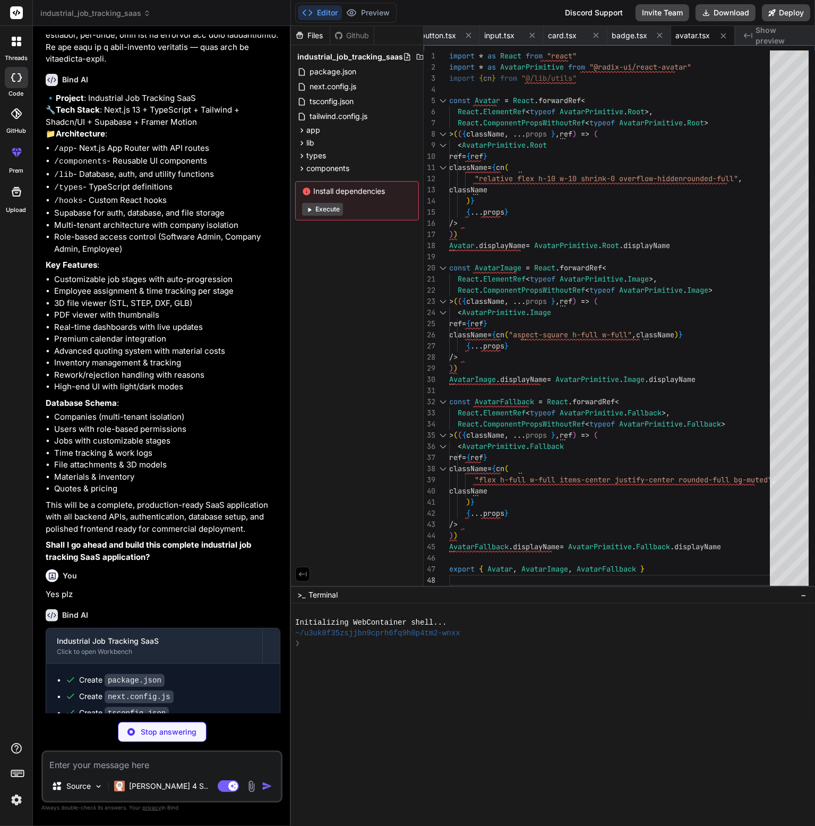
type textarea "x"
type textarea "SelectScrollUpButton, SelectScrollDownButton, }"
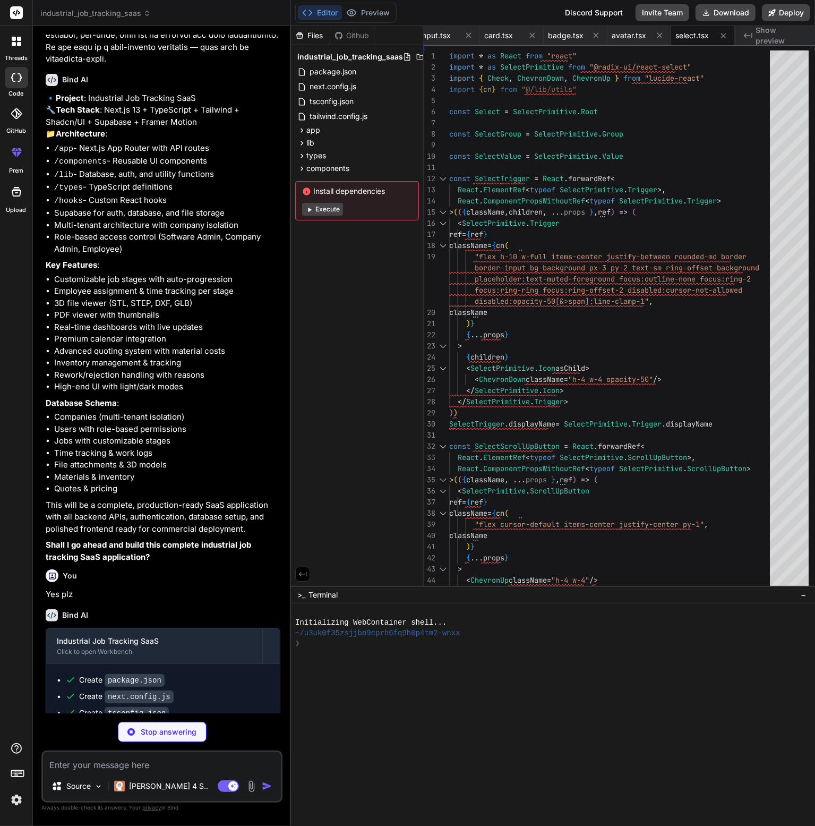
type textarea "x"
type textarea "{...props} /> ) } ) Textarea.displayName = "Textarea" export { Textarea }"
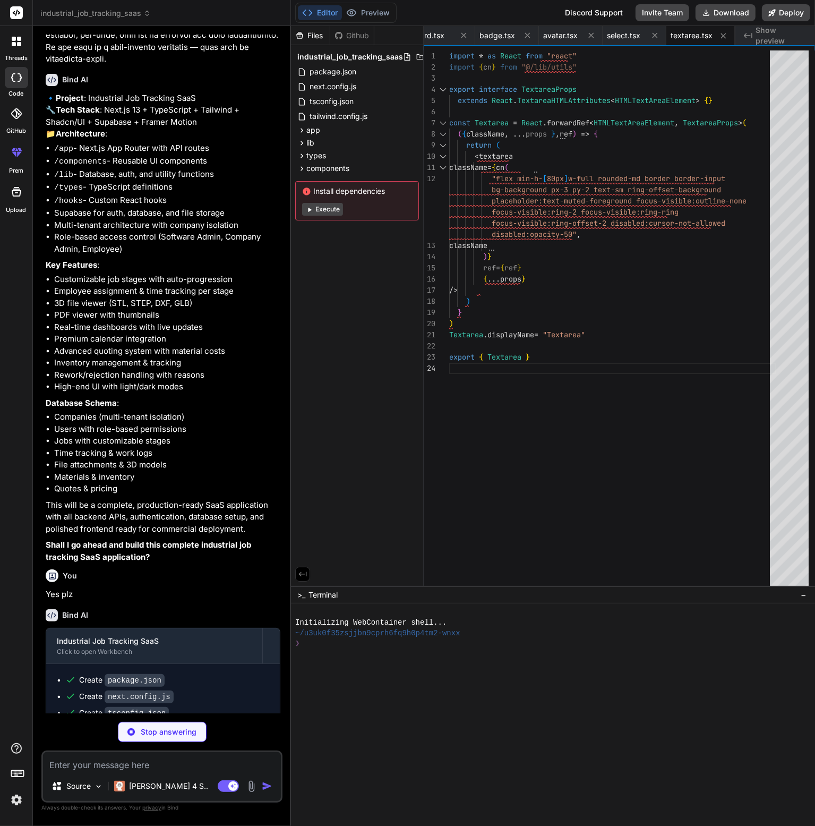
type textarea "x"
type textarea ")) Label.displayName = LabelPrimitive.Root.displayName export { Label }"
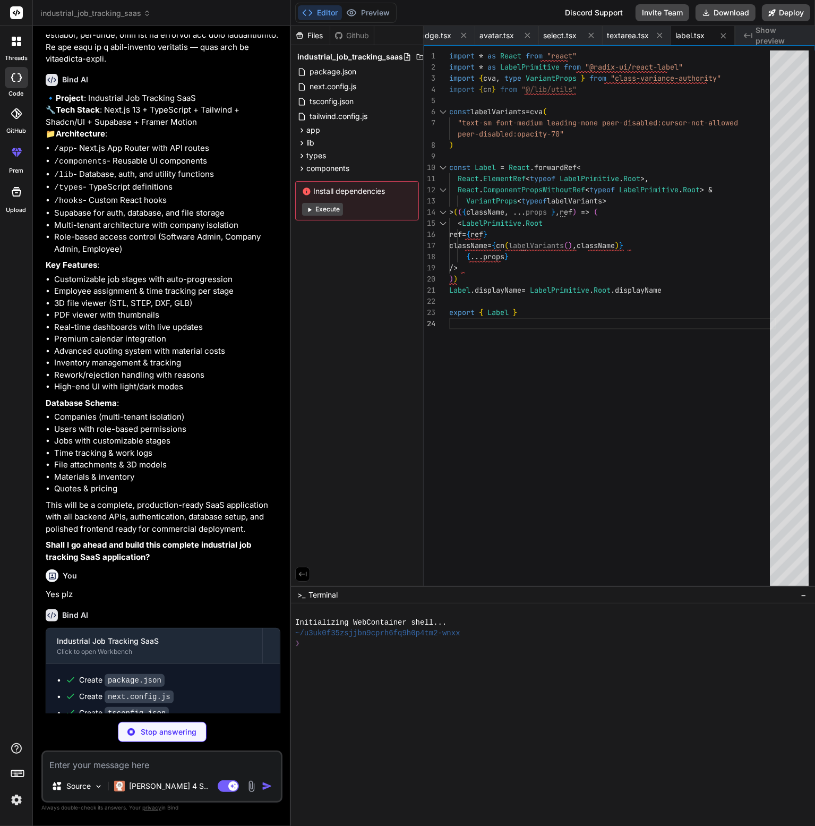
type textarea "x"
type textarea "Switch.displayName = SwitchPrimitives.Root.displayName export { Switch }"
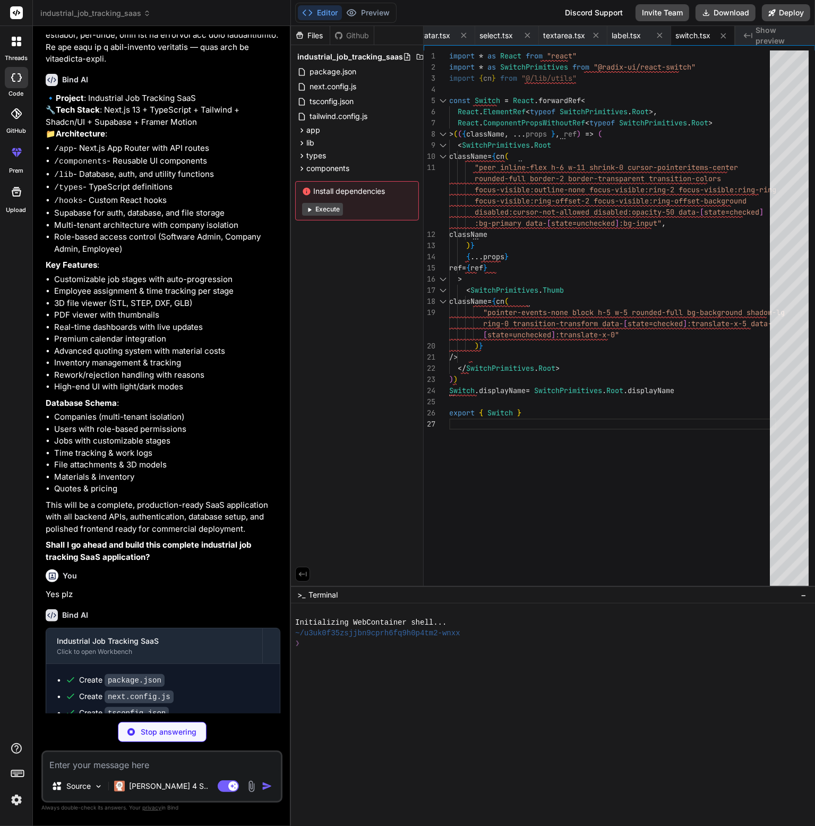
type textarea "x"
type textarea "</ProgressPrimitive.Root> )) Progress.displayName = ProgressPrimitive.Root.disp…"
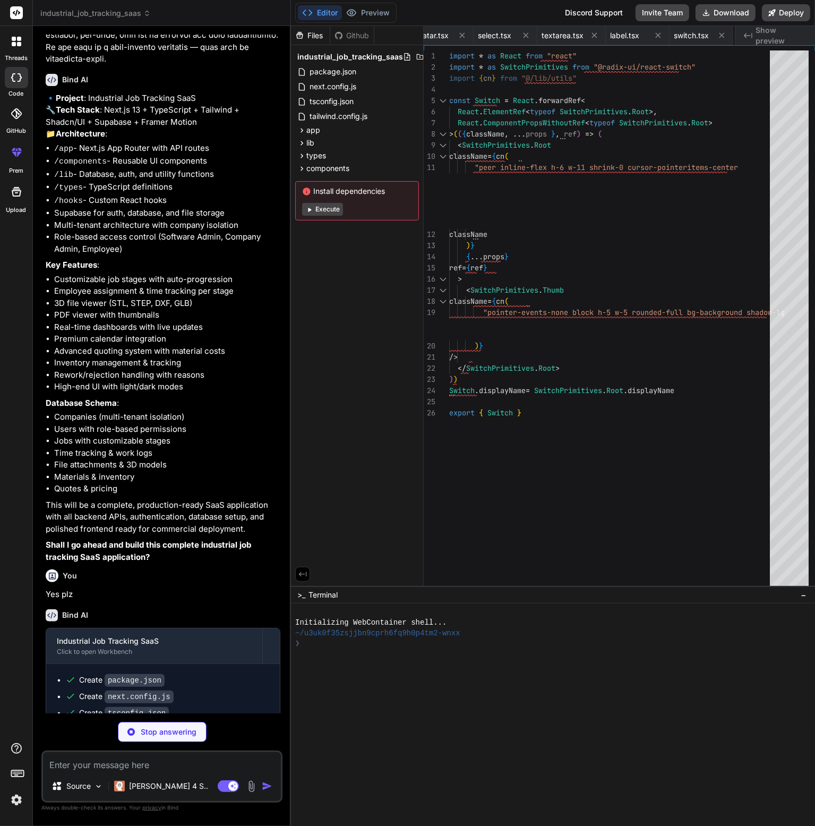
scroll to position [0, 970]
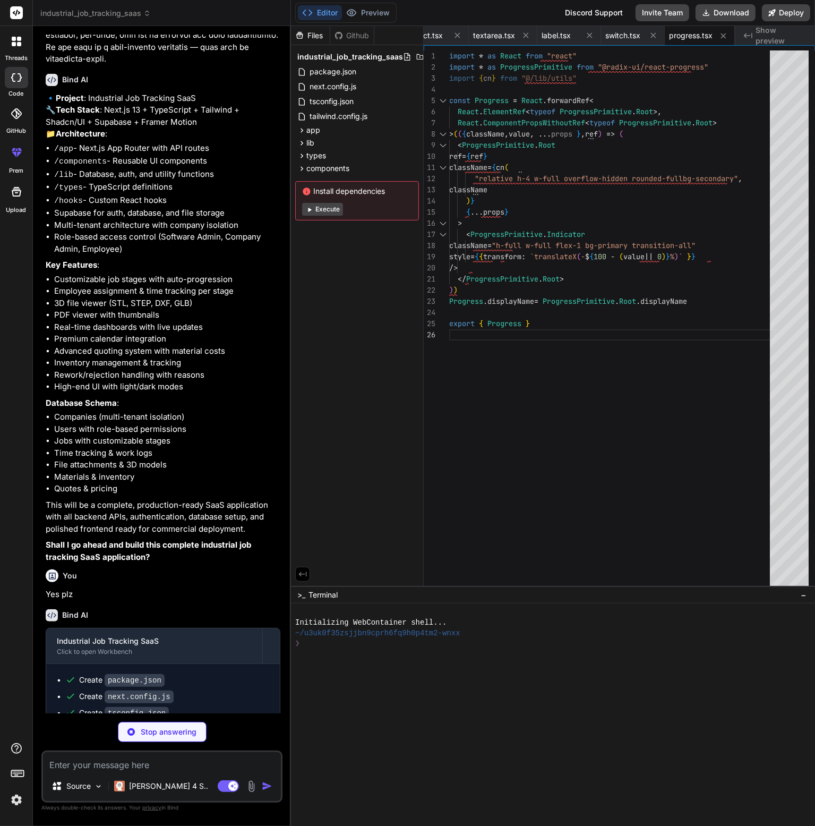
type textarea "x"
type textarea "DialogDescription, }"
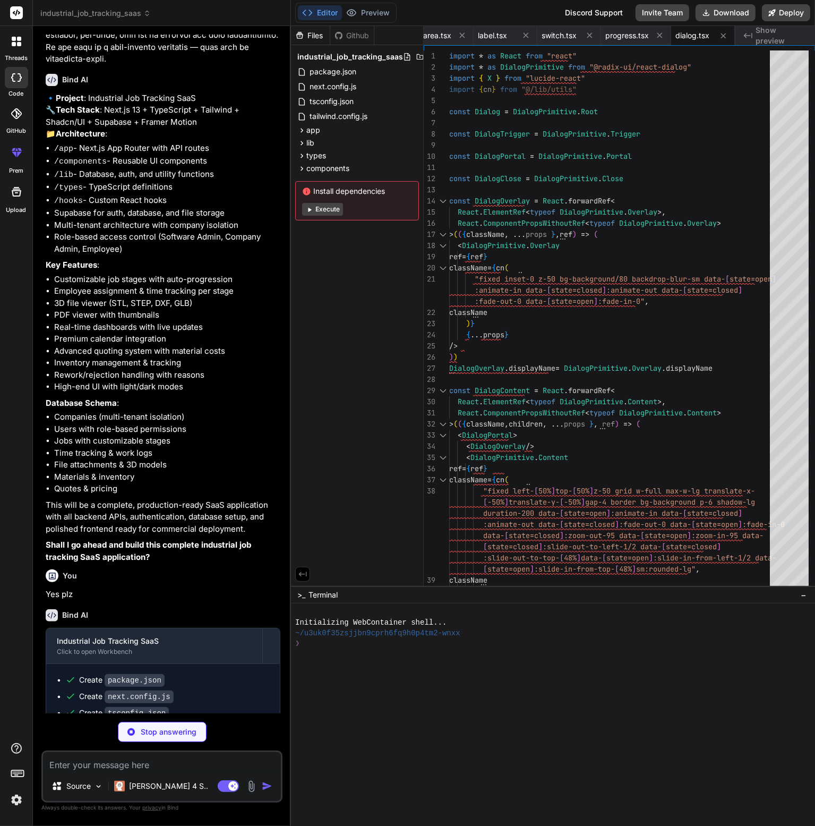
type textarea "x"
type textarea "DropdownMenuSub, DropdownMenuSubContent, DropdownMenuSubTrigger, DropdownMenuRa…"
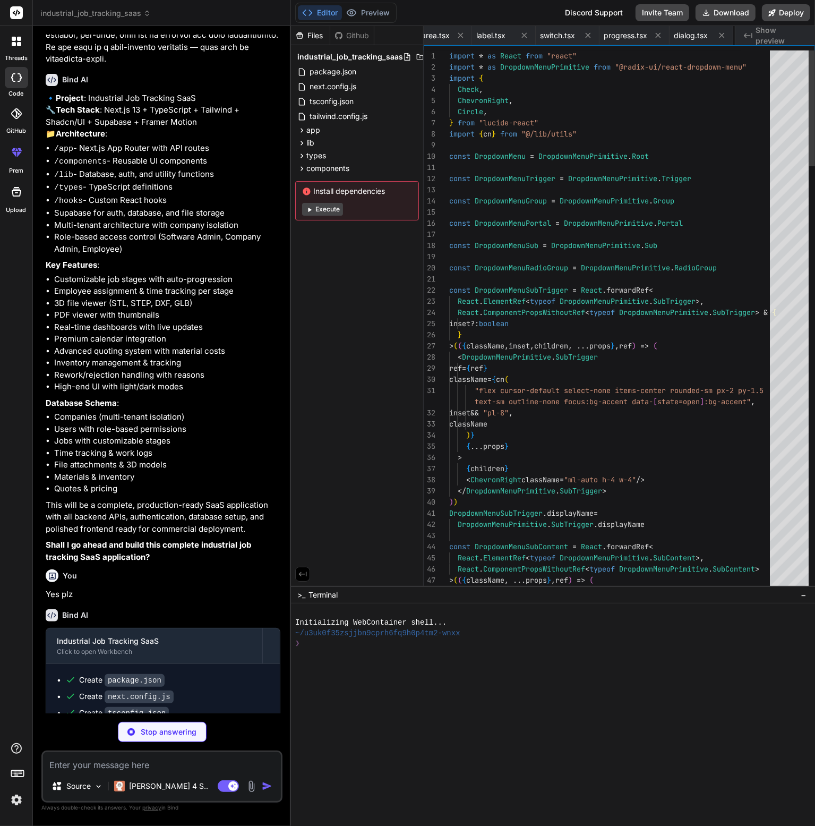
scroll to position [0, 1132]
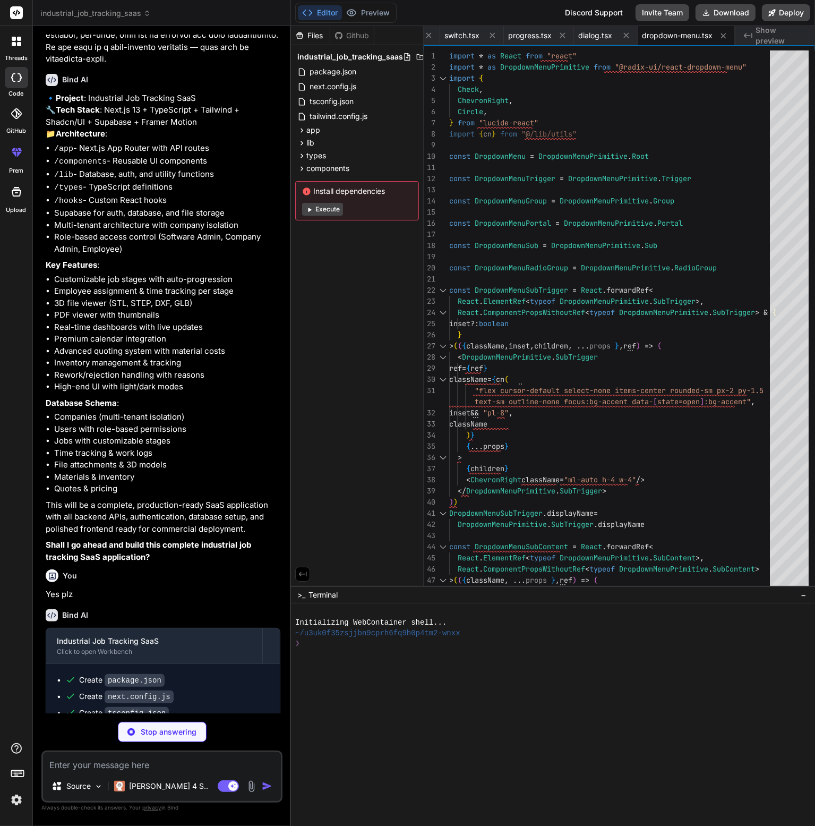
type textarea "x"
type textarea "focus-visible:ring-2 focus-visible:ring-ring focus-visible:ring-offset-2", clas…"
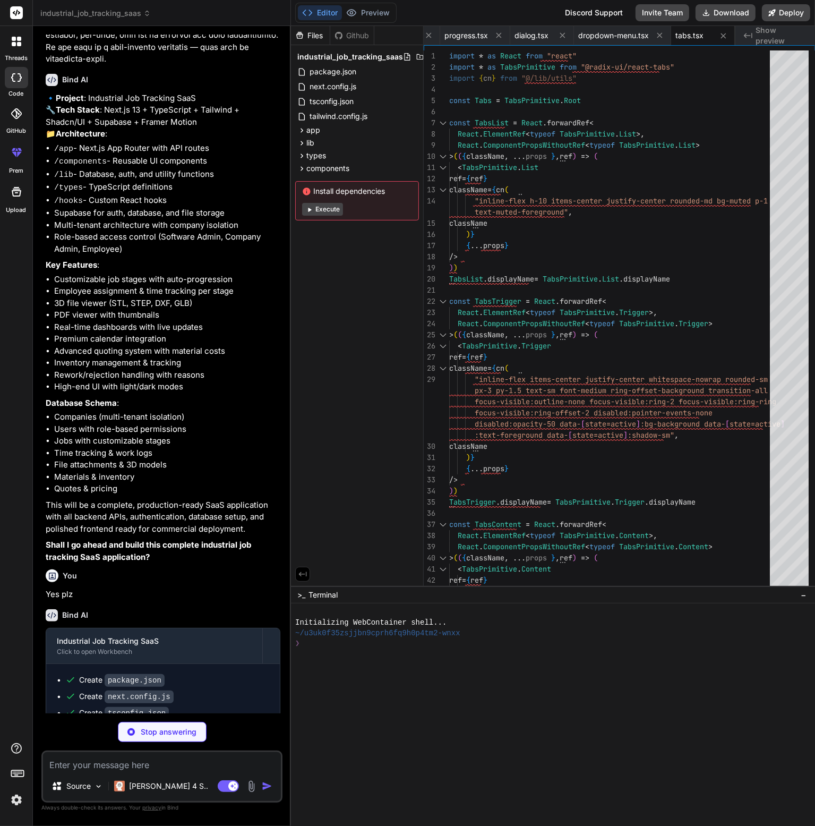
type textarea "x"
type textarea "})} </nav> </motion.div> ) }"
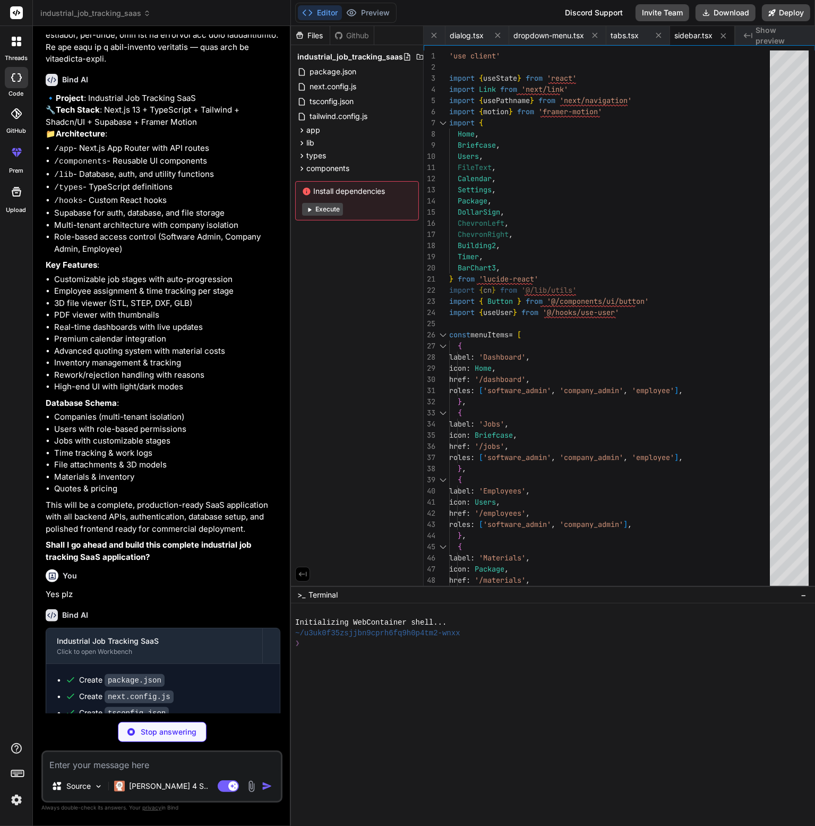
type textarea "x"
type textarea "}"
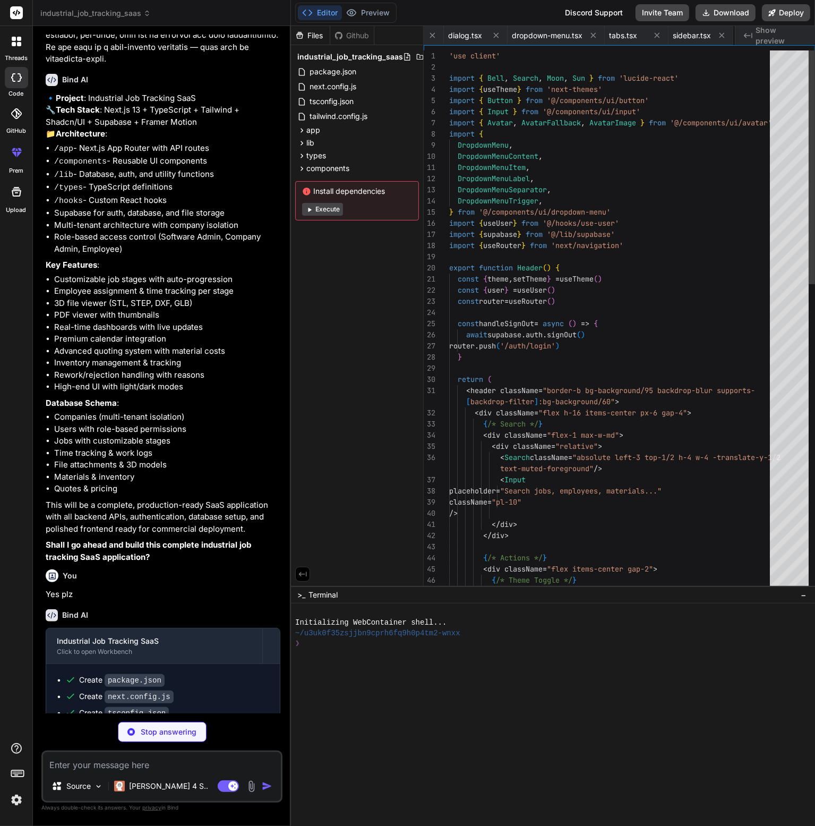
scroll to position [0, 1323]
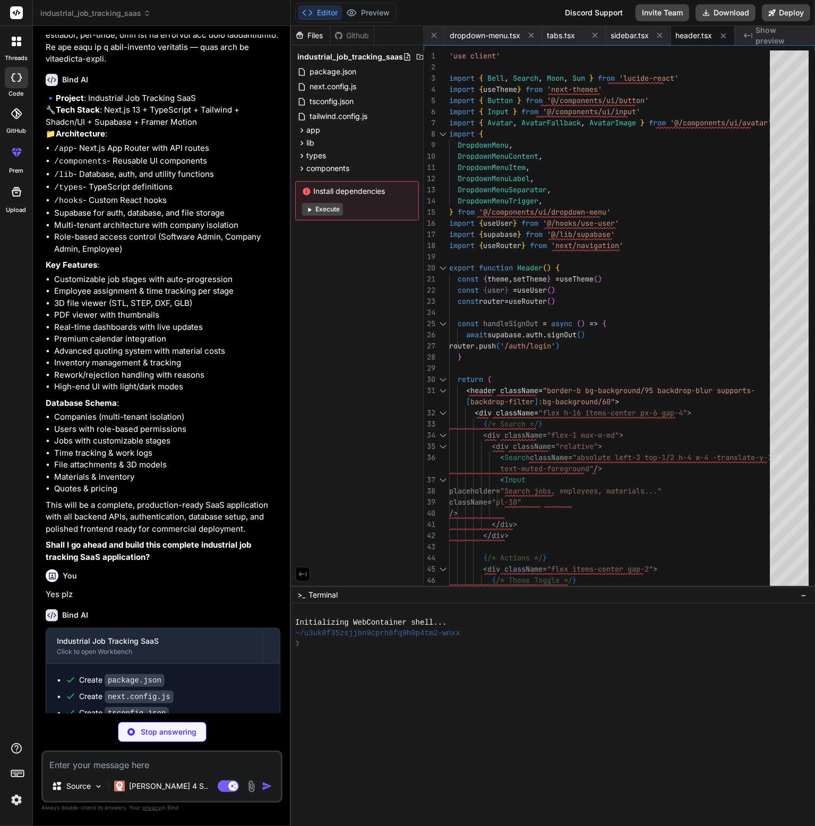
type textarea "x"
type textarea "</motion.div> ))} </div> ) }"
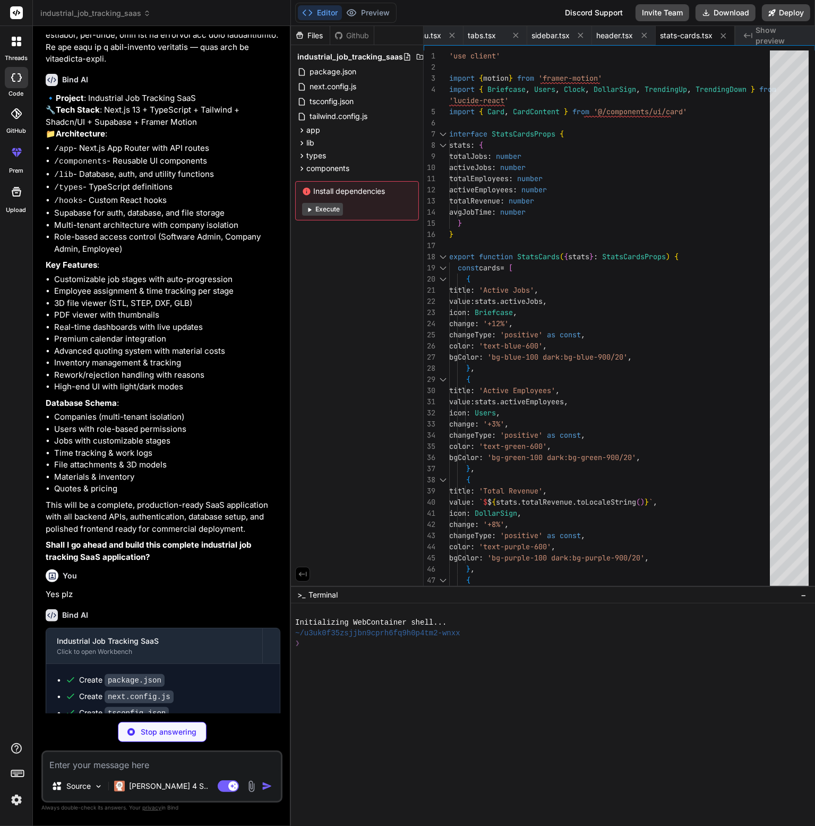
type textarea "x"
type textarea "</motion.div> ) }"
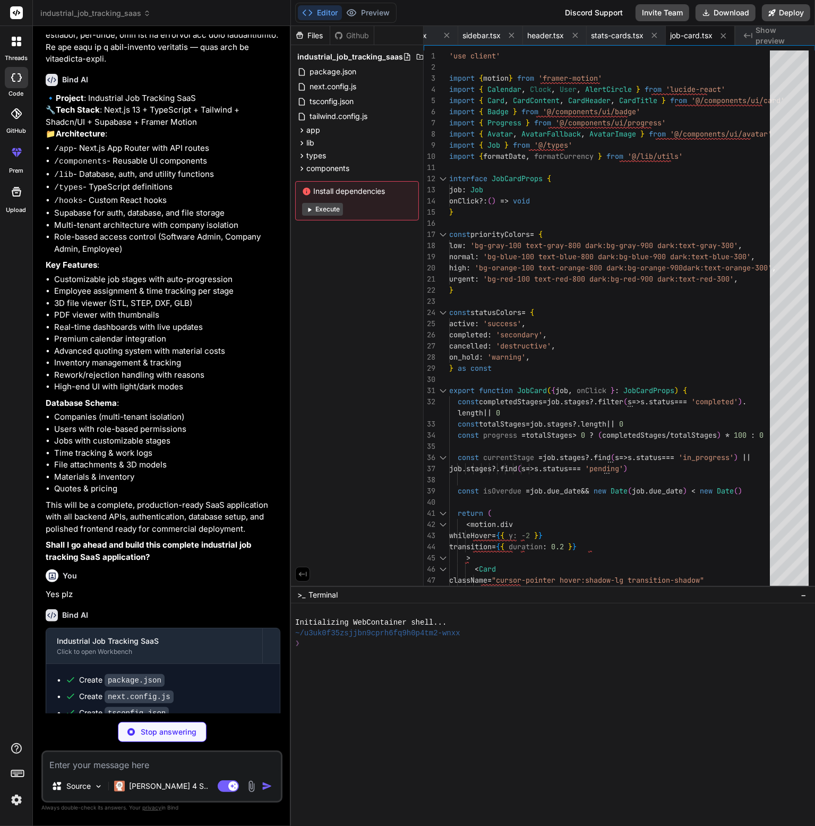
type textarea "x"
type textarea "</div> ) })} </div> </DragDropContext> ) }"
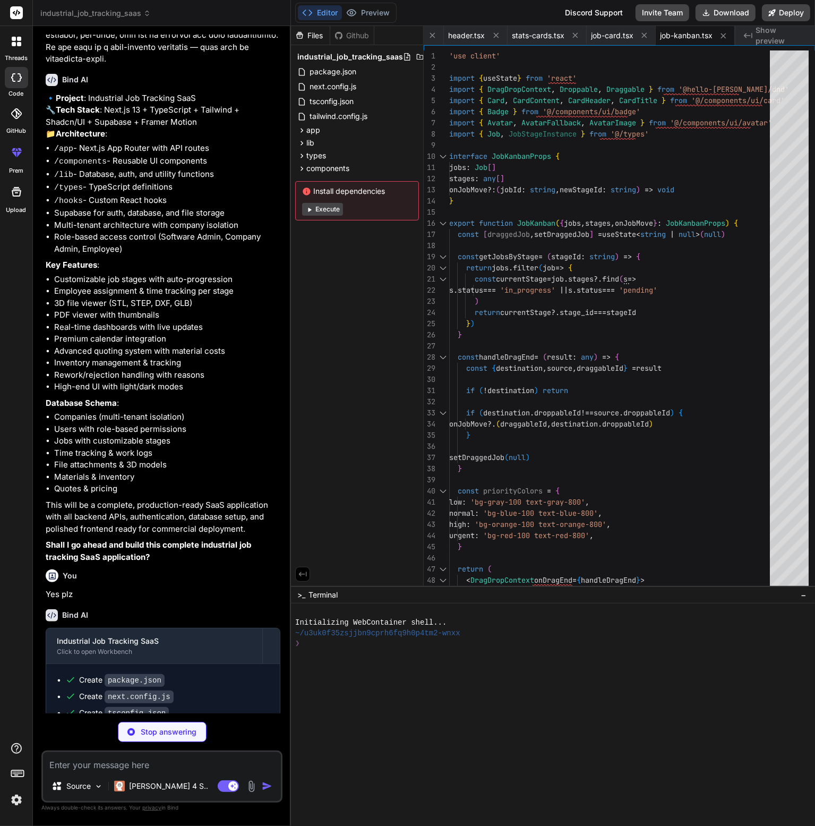
type textarea "x"
type textarea "})} <ToastViewport /> </ToastProvider> ) }"
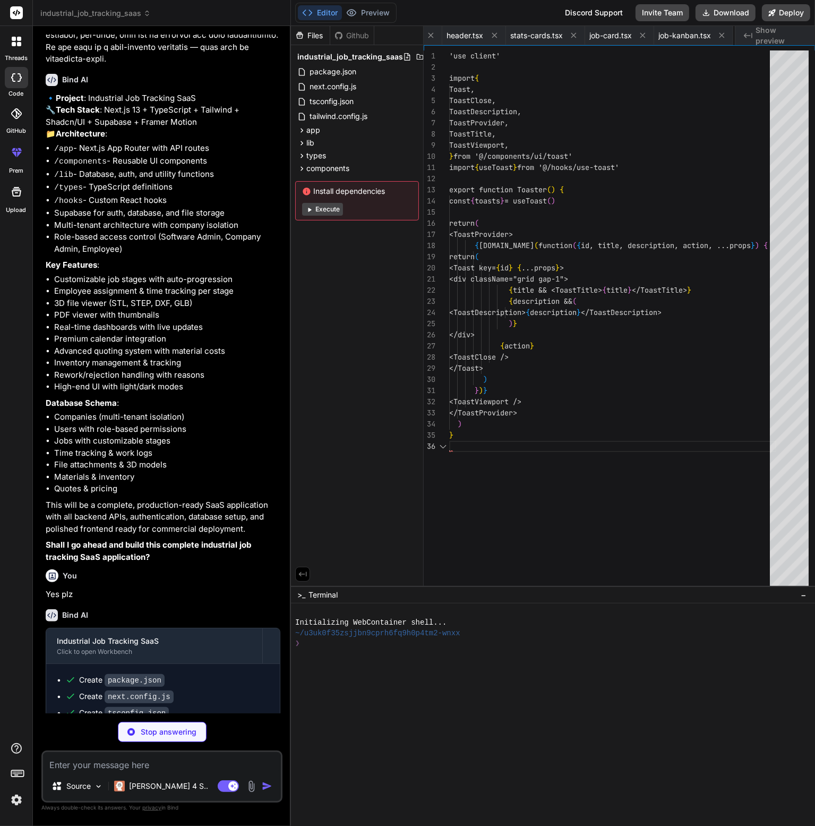
scroll to position [0, 1615]
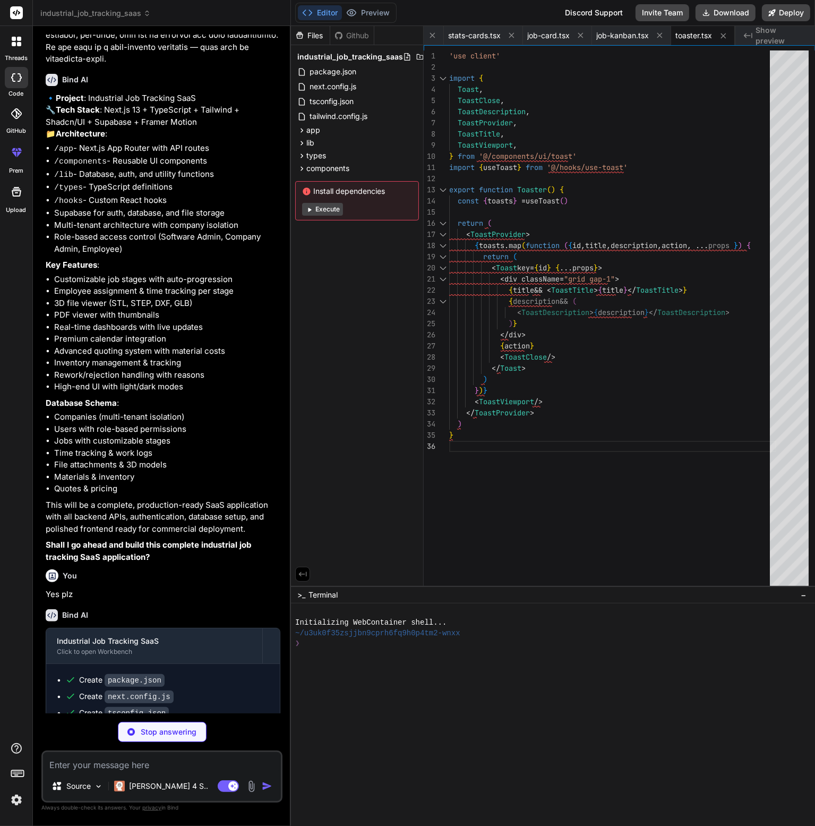
type textarea "x"
type textarea "type ToastActionElement, ToastProvider, ToastViewport, Toast, ToastTitle, Toast…"
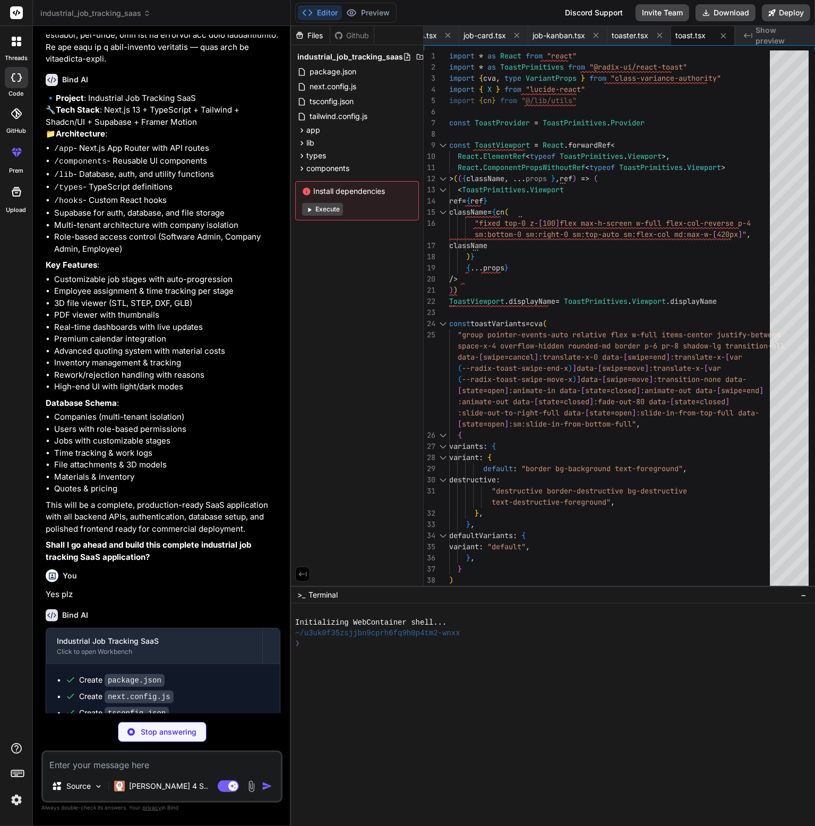
type textarea "x"
type textarea "dismiss: (toastId?: string) => dispatch({ type: "DISMISS_TOAST", toastId }), } …"
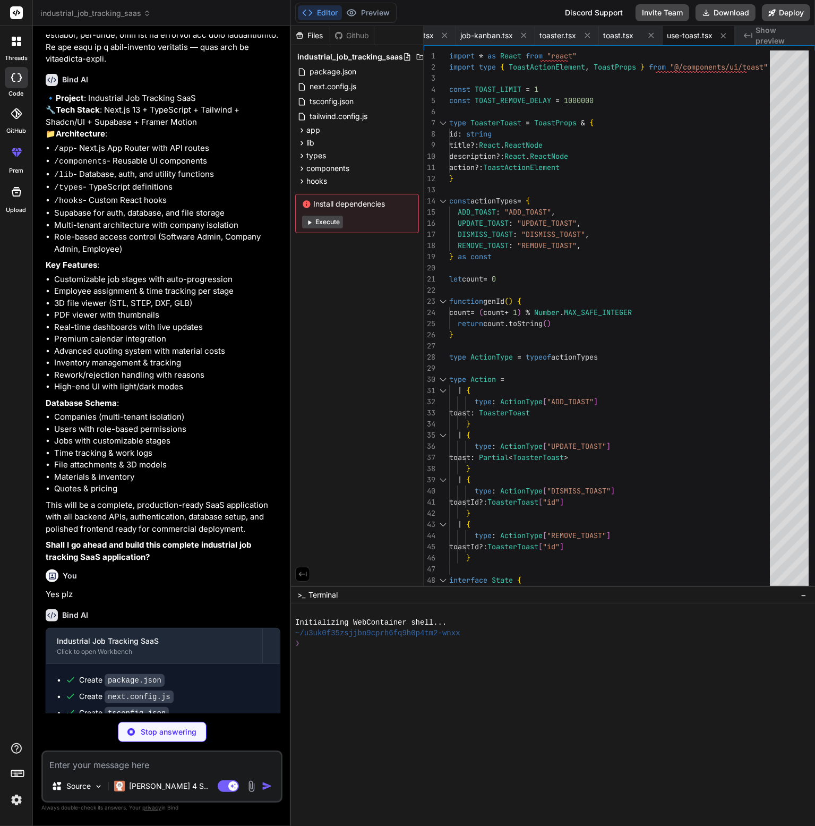
type textarea "x"
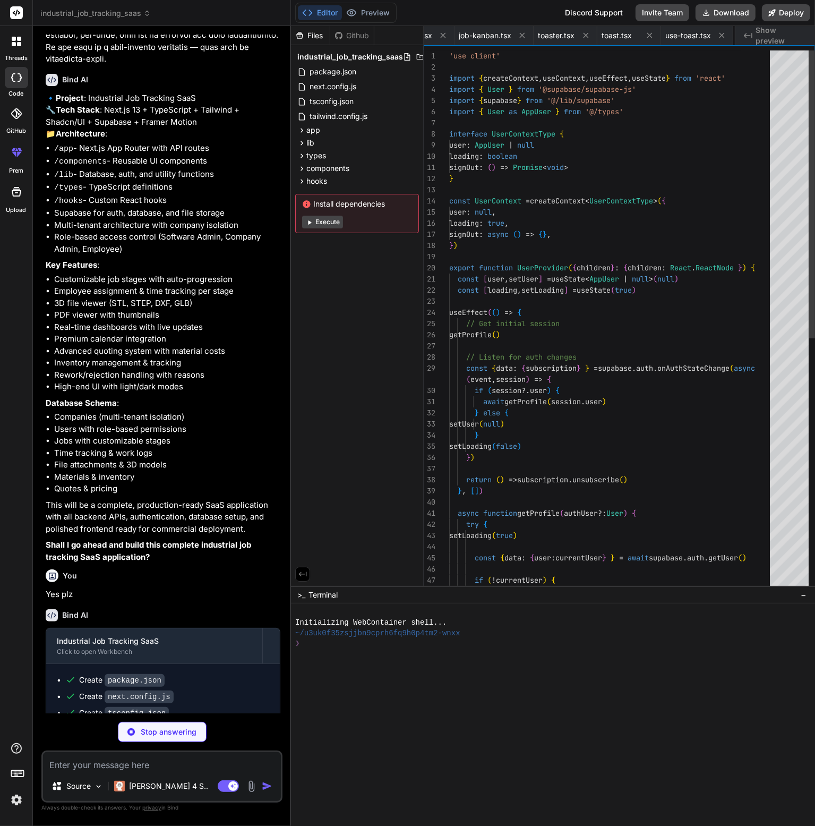
scroll to position [0, 1821]
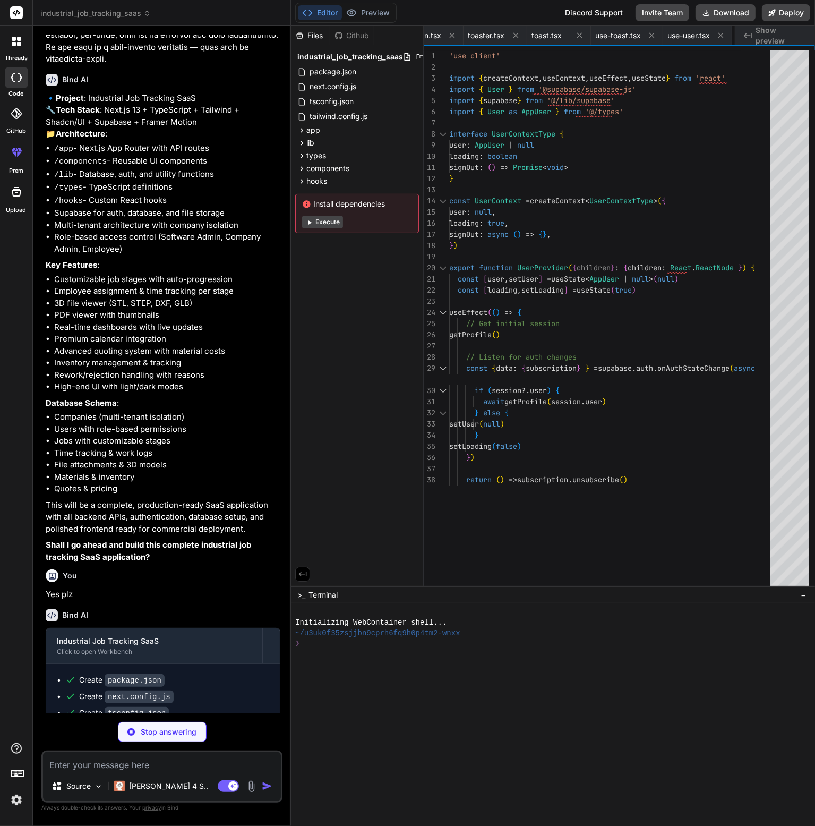
type textarea "x"
type textarea "{children} <Toaster /> </UserProvider> </ThemeProvider> </body> </html> ) }"
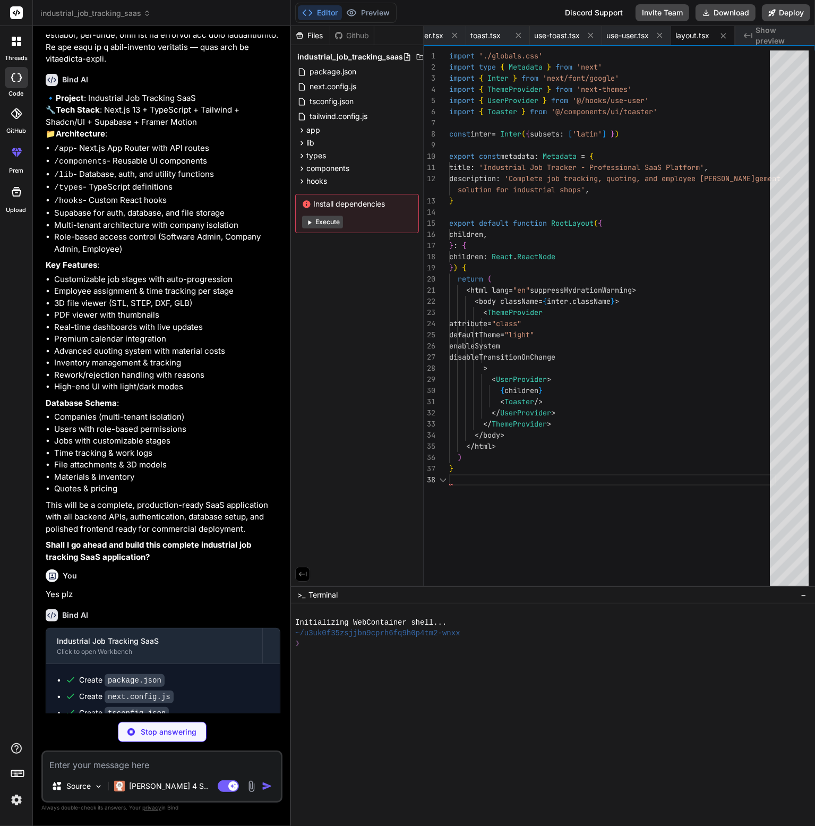
type textarea "x"
type textarea "import { redirect } from 'next/navigation' export default function HomePage() {…"
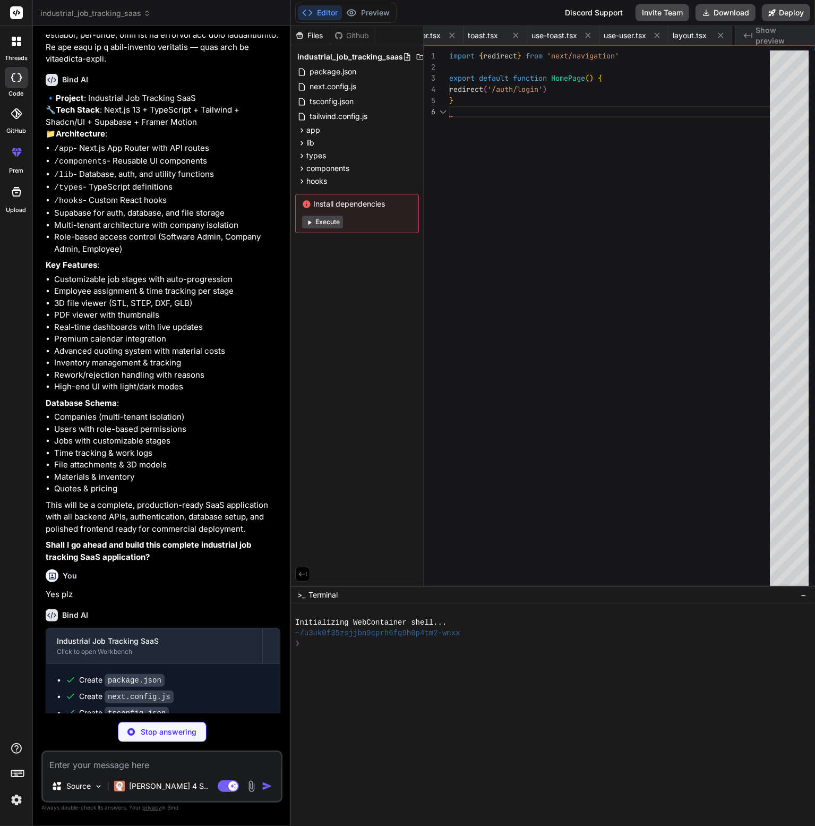
scroll to position [0, 1948]
type textarea "x"
type textarea "</div> ) }"
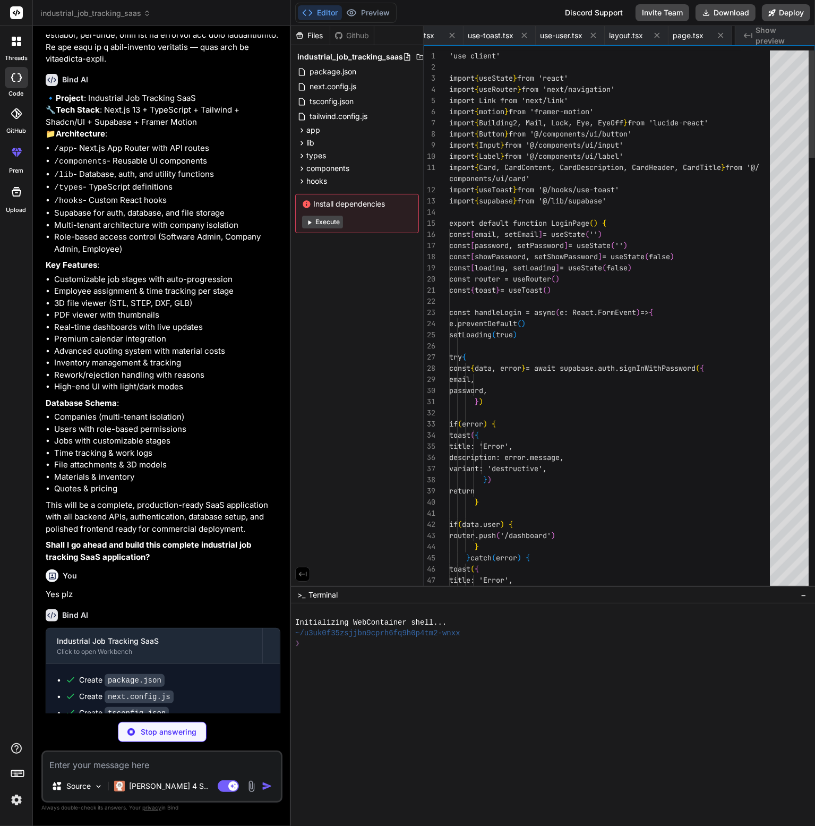
scroll to position [0, 2012]
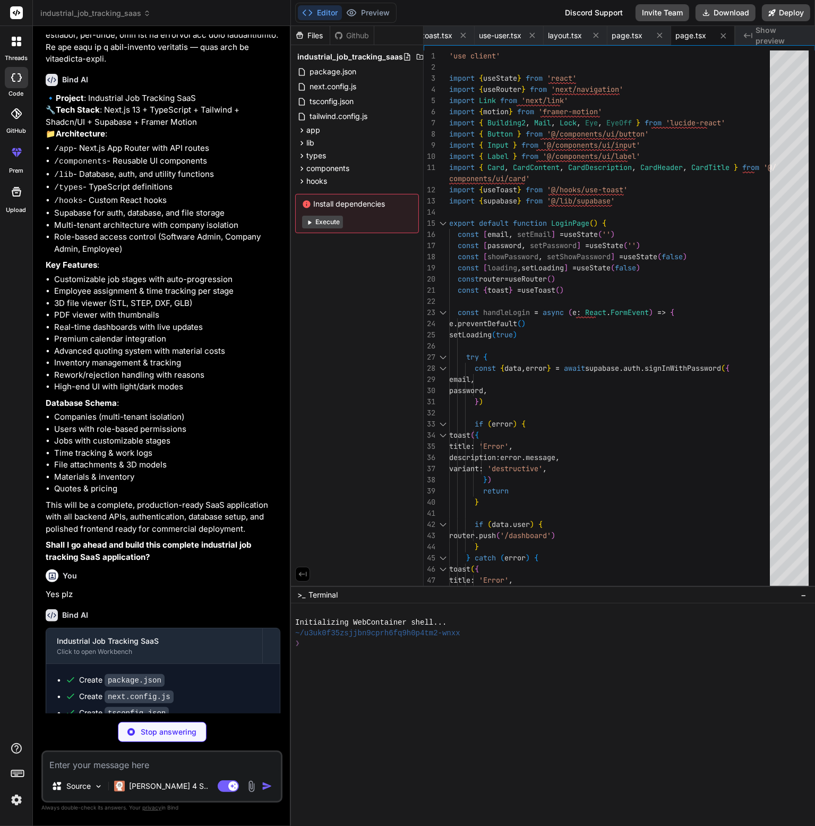
type textarea "x"
type textarea "<main className="flex-1 overflow-y-auto p-6"> {children} </main> </div> </div> …"
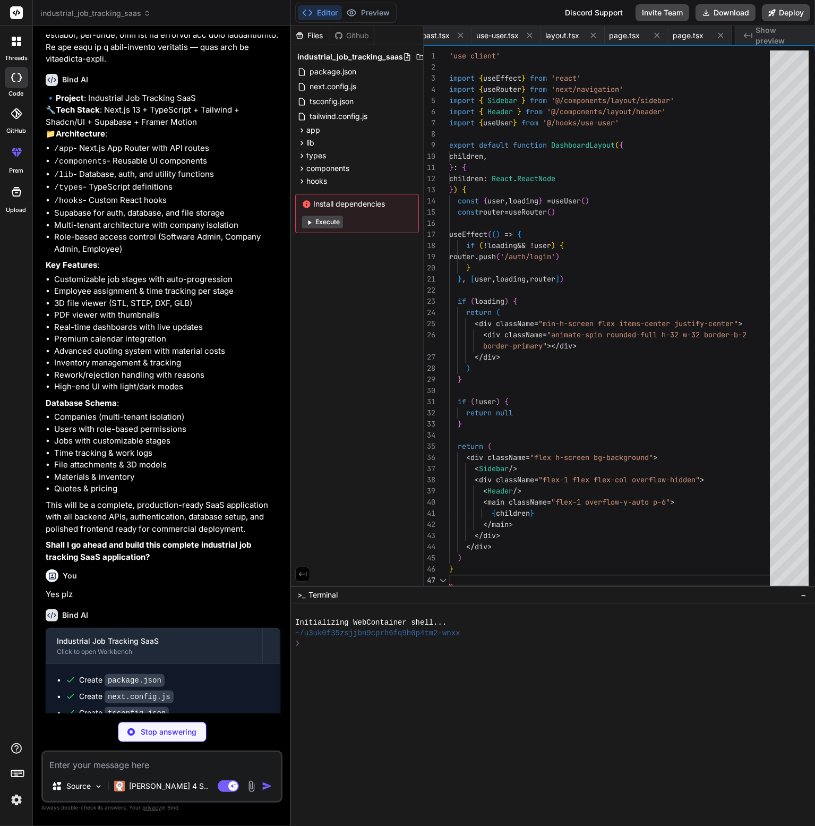
scroll to position [0, 2076]
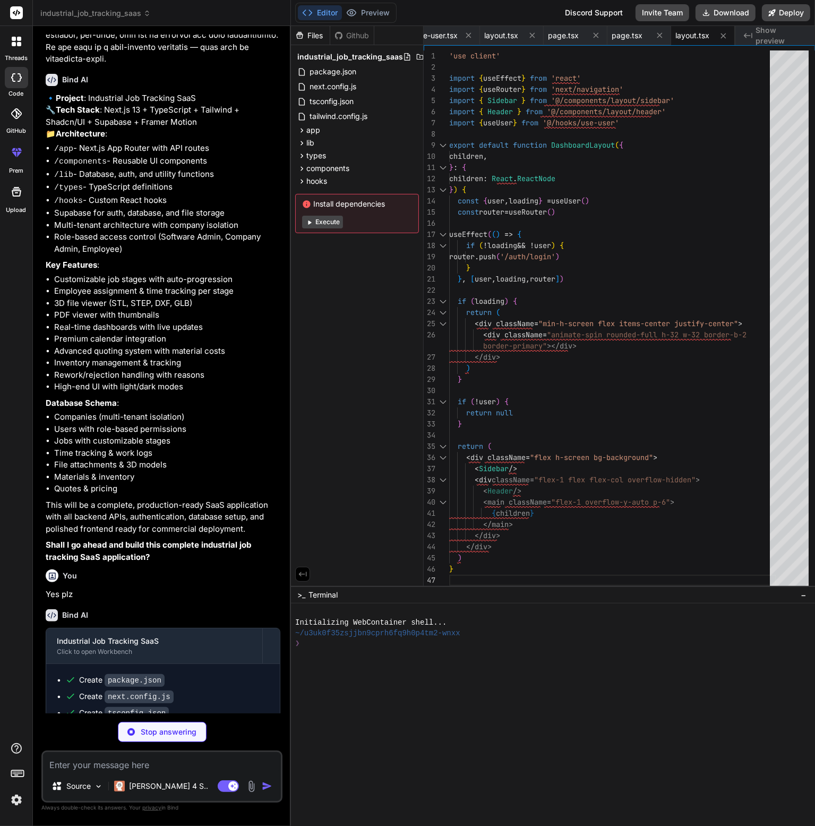
type textarea "x"
type textarea "</CardContent> </Card> </div> </div> </div> ) }"
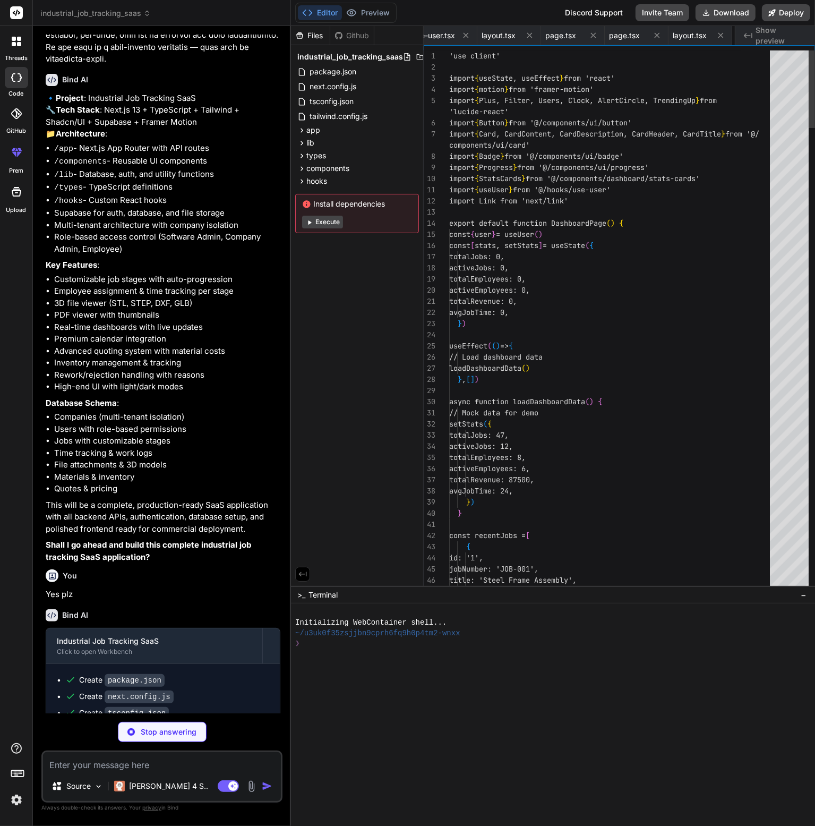
scroll to position [0, 2139]
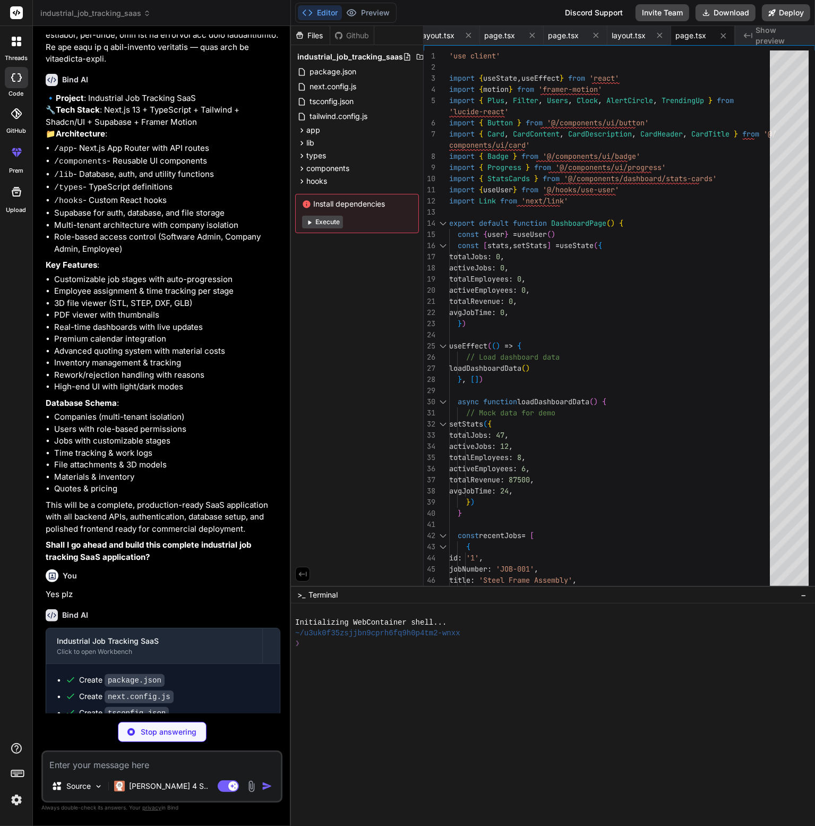
type textarea "x"
type textarea "</div> ) }"
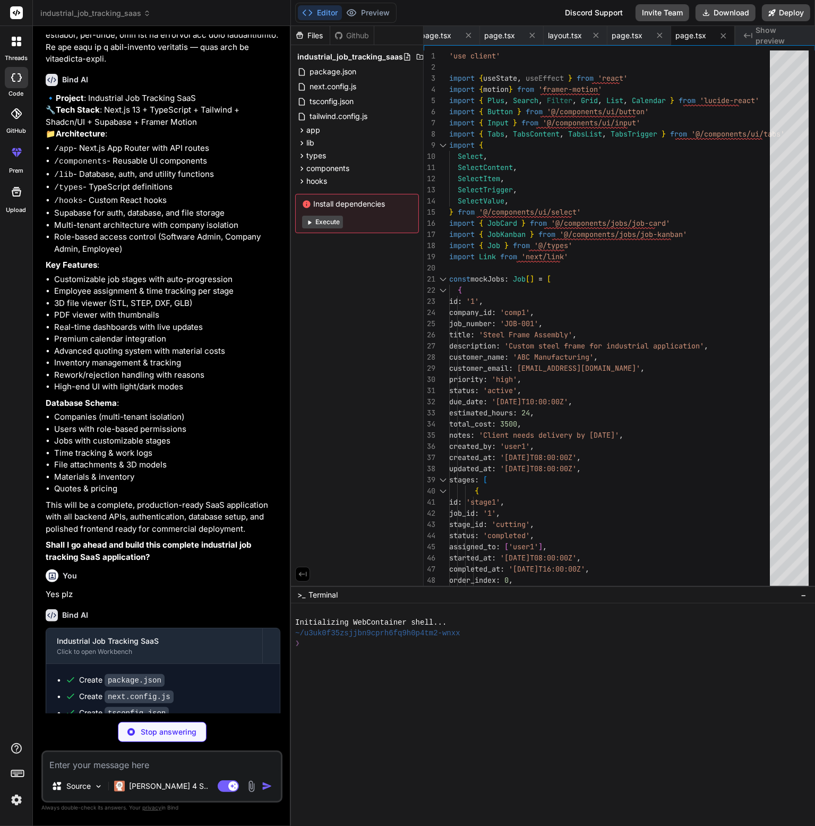
type textarea "x"
type textarea "ALTER TABLE time_logs ENABLE ROW LEVEL SECURITY; ALTER TABLE job_files ENABLE R…"
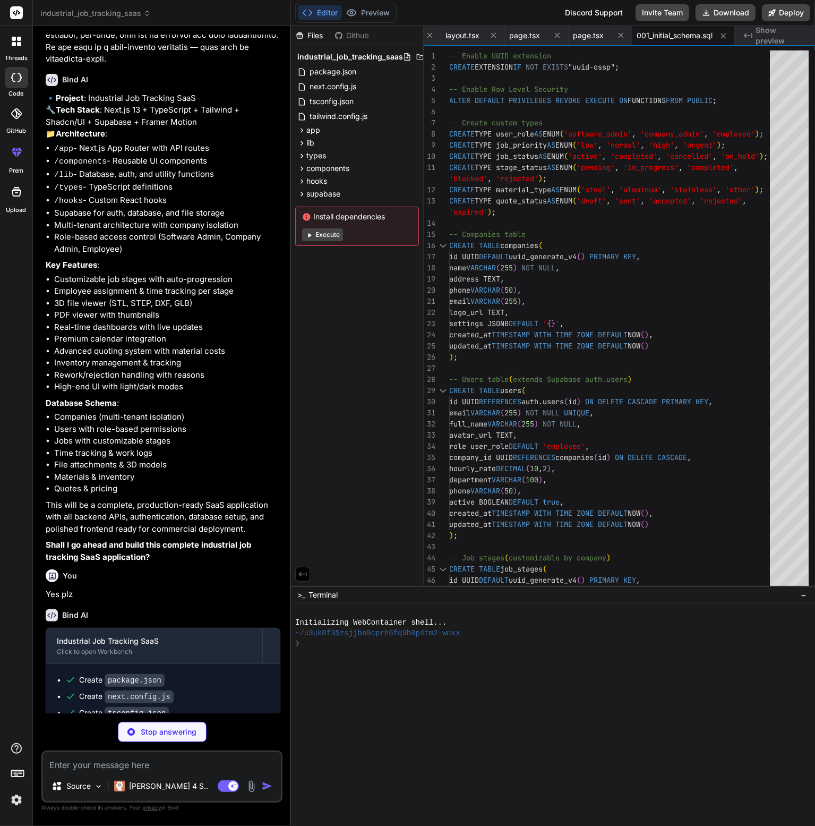
type textarea "x"
type textarea "USING ( company_id IN ( SELECT u.company_id FROM users u WHERE u.id = auth.uid(…"
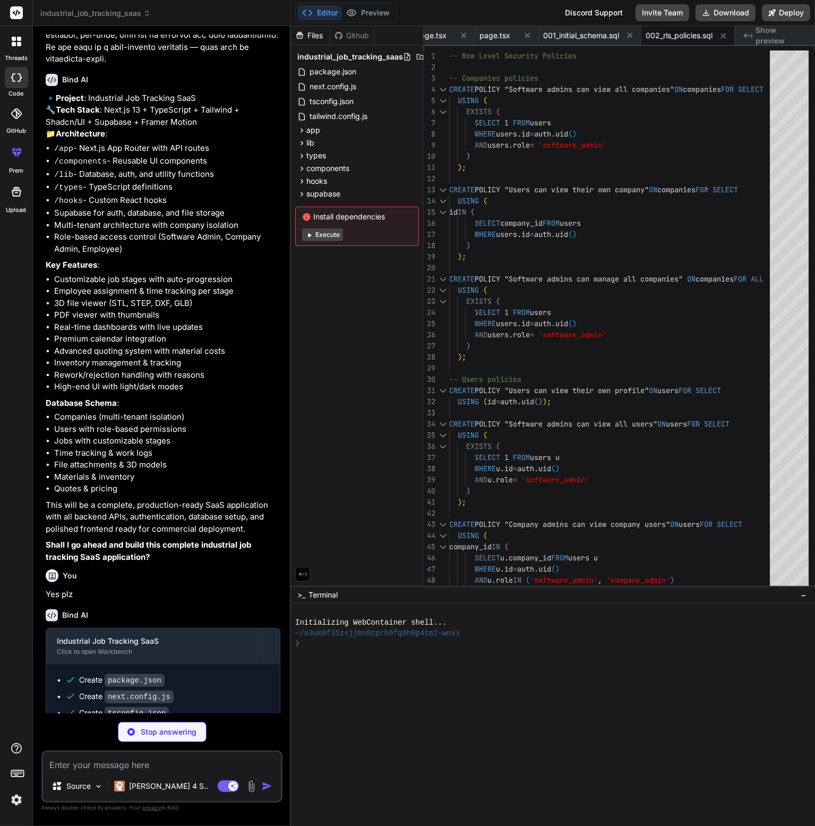
type textarea "x"
type textarea "-- This ensures proper integration with Supabase Auth -- Note: In a real implem…"
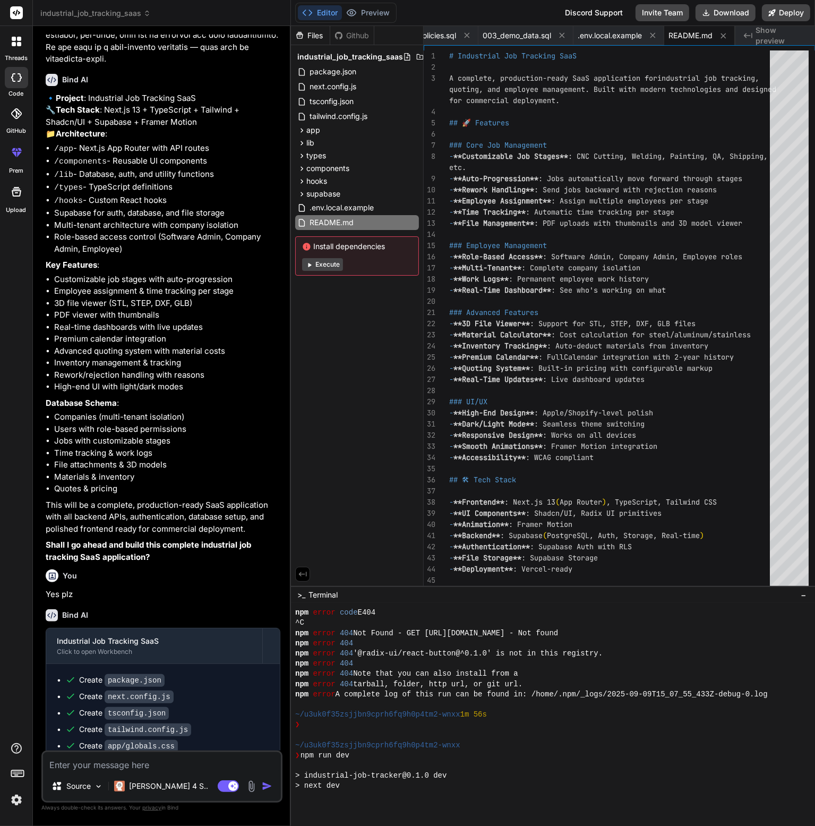
scroll to position [112, 0]
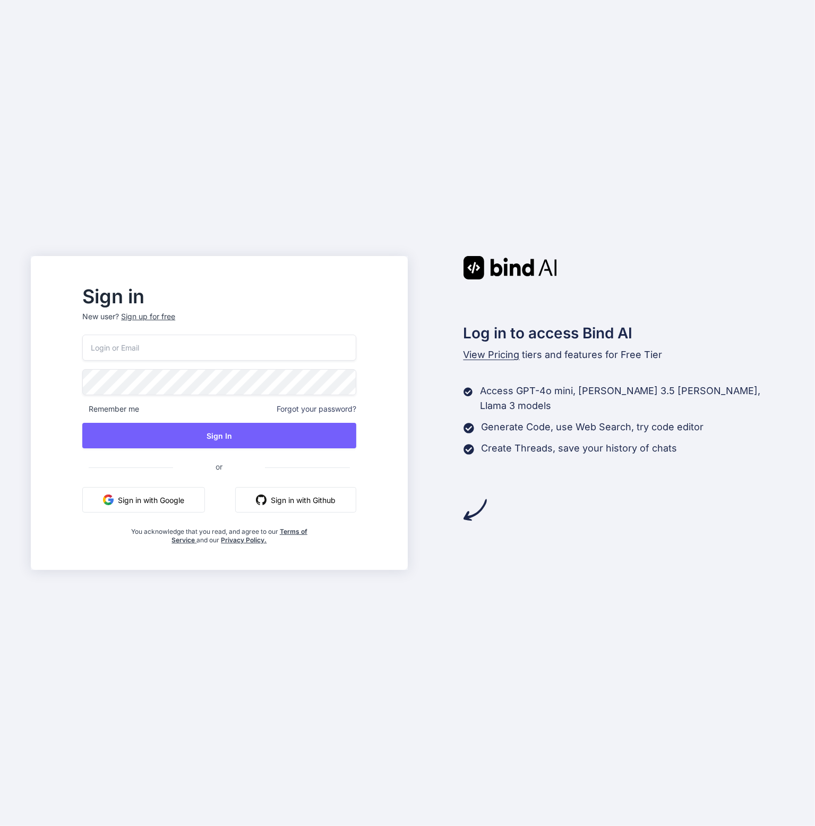
click at [191, 485] on div "Remember me Forgot your password? Sign In or Sign in with Google Sign in with G…" at bounding box center [219, 440] width 274 height 210
click at [187, 497] on button "Sign in with Google" at bounding box center [143, 499] width 123 height 25
